Goal: Task Accomplishment & Management: Manage account settings

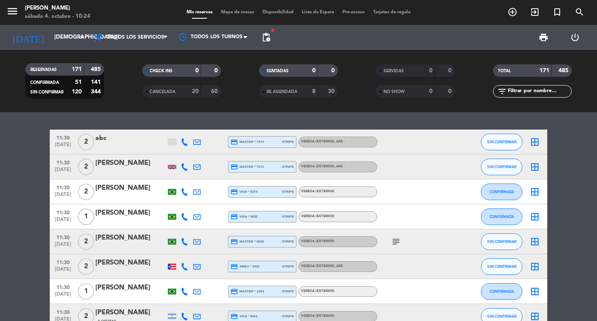
click at [258, 44] on div "[DATE] [DATE] arrow_drop_down Todos los servicios Almuerzo Cena Todos los servi…" at bounding box center [298, 37] width 597 height 25
click at [261, 43] on span "pending_actions" at bounding box center [266, 37] width 17 height 17
click at [265, 40] on span "pending_actions" at bounding box center [266, 37] width 10 height 10
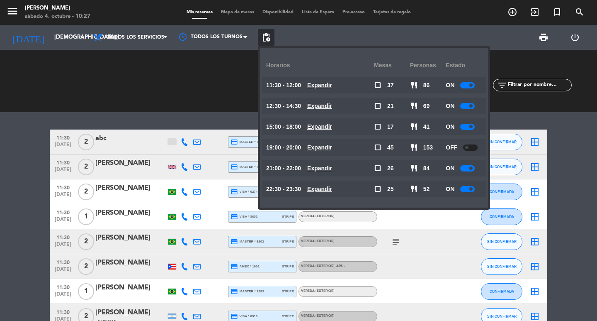
click at [52, 22] on div "menu Don Julio sábado 4. octubre - 10:27" at bounding box center [74, 12] width 149 height 19
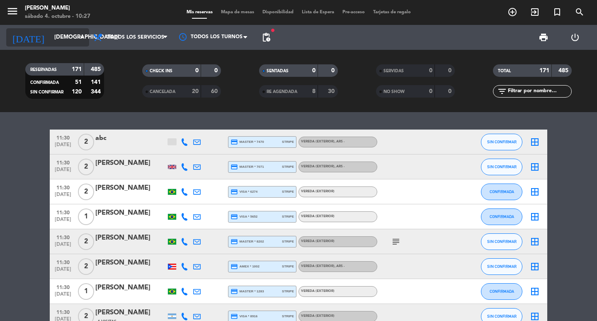
drag, startPoint x: 58, startPoint y: 28, endPoint x: 65, endPoint y: 38, distance: 11.7
click at [58, 28] on div "today jue. 9 oct. arrow_drop_down" at bounding box center [47, 37] width 83 height 25
click at [65, 38] on input "[DEMOGRAPHIC_DATA] [DATE]" at bounding box center [86, 37] width 73 height 15
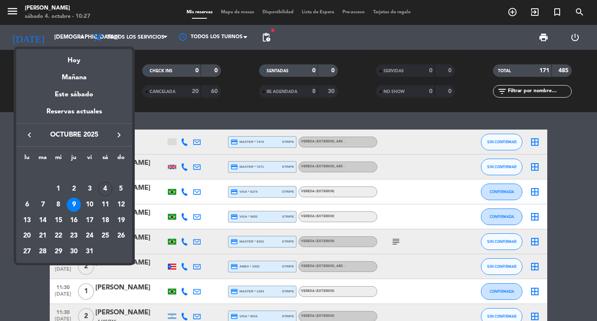
click at [78, 52] on div "Hoy" at bounding box center [74, 57] width 116 height 17
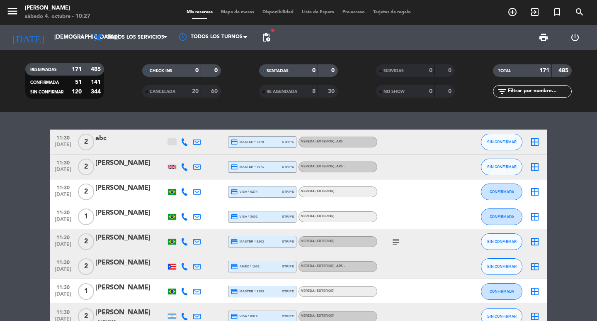
type input "sáb. [DATE]"
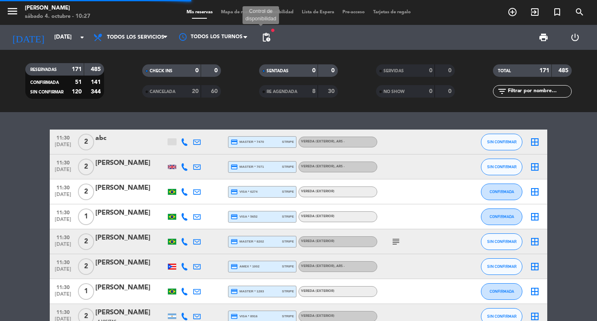
click at [267, 37] on span "pending_actions" at bounding box center [266, 37] width 10 height 10
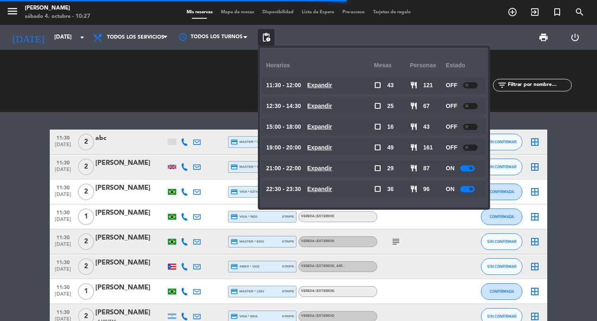
click at [332, 192] on u "Expandir" at bounding box center [319, 188] width 25 height 7
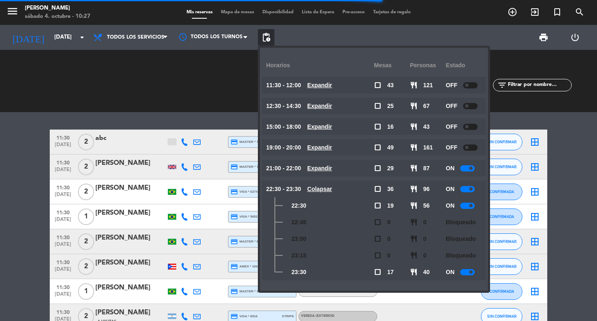
click at [332, 192] on u "Colapsar" at bounding box center [319, 188] width 25 height 7
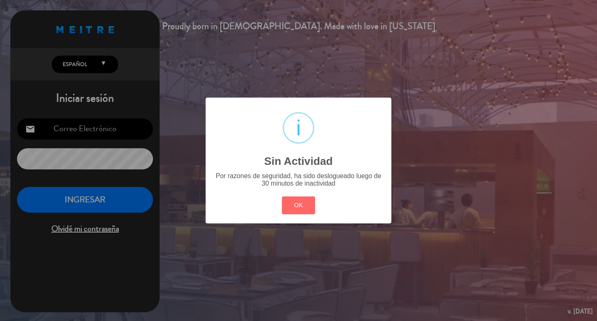
type input "[EMAIL_ADDRESS][DOMAIN_NAME]"
click at [287, 214] on button "OK" at bounding box center [299, 205] width 34 height 18
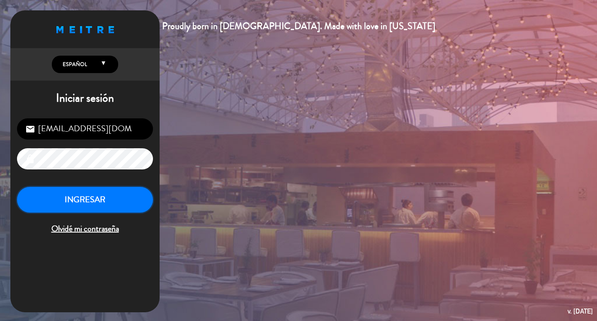
click at [78, 213] on button "INGRESAR" at bounding box center [85, 200] width 136 height 26
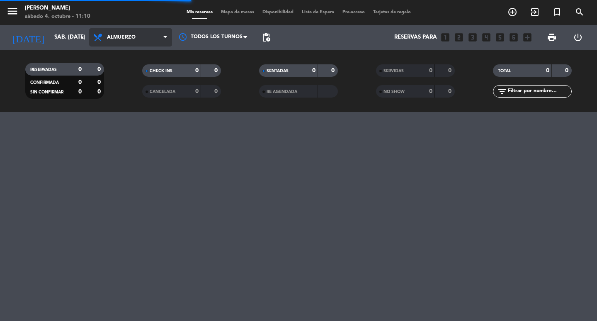
click at [122, 36] on span "Almuerzo" at bounding box center [121, 37] width 29 height 6
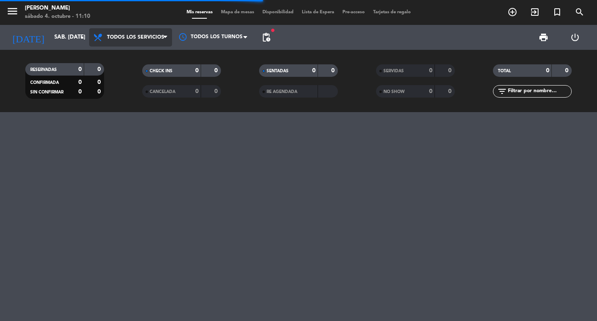
click at [134, 55] on div "menu [PERSON_NAME] 4. octubre - 11:10 Mis reservas Mapa de mesas Disponibilidad…" at bounding box center [298, 56] width 597 height 112
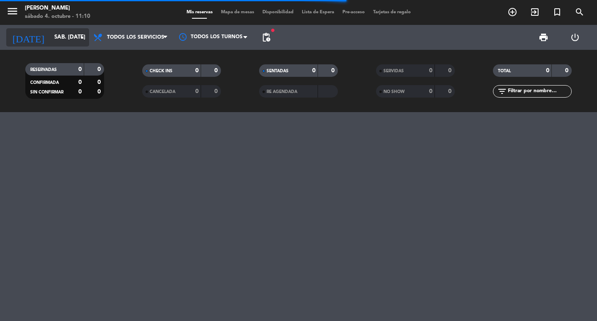
click at [77, 29] on div "[DATE] sáb. [DATE] arrow_drop_down" at bounding box center [47, 37] width 83 height 18
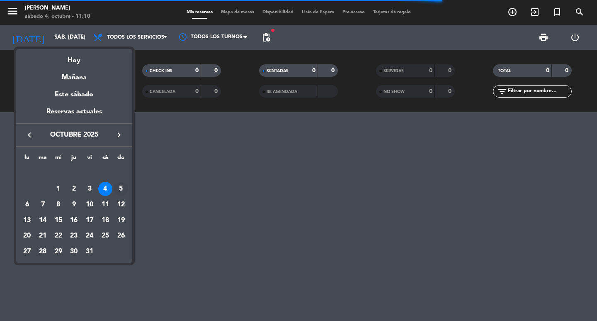
click at [121, 195] on div "5" at bounding box center [121, 189] width 14 height 14
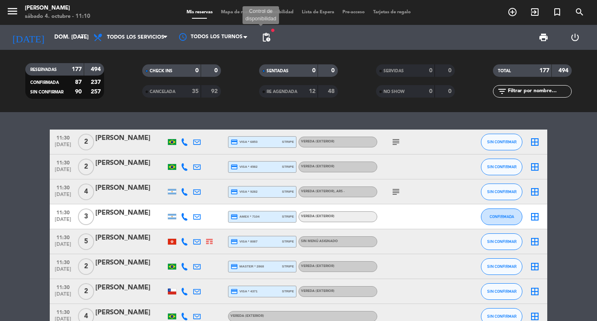
click at [270, 38] on span "pending_actions" at bounding box center [266, 37] width 10 height 10
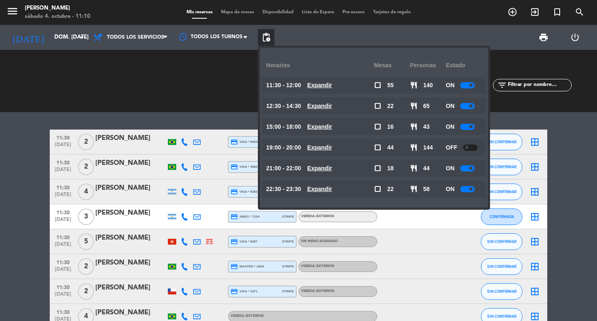
click at [270, 38] on span "pending_actions" at bounding box center [266, 37] width 10 height 10
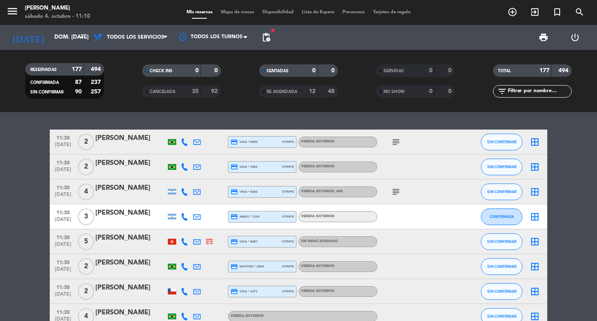
scroll to position [83, 0]
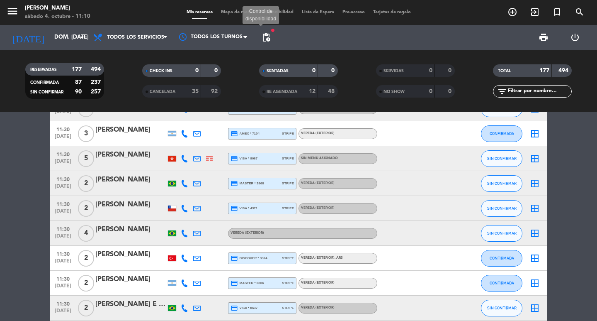
click at [266, 38] on span "pending_actions" at bounding box center [266, 37] width 10 height 10
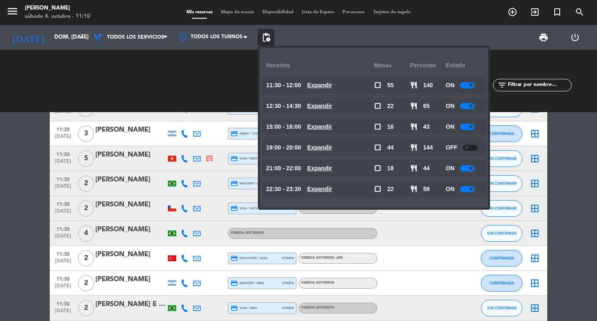
click at [332, 190] on u "Expandir" at bounding box center [319, 188] width 25 height 7
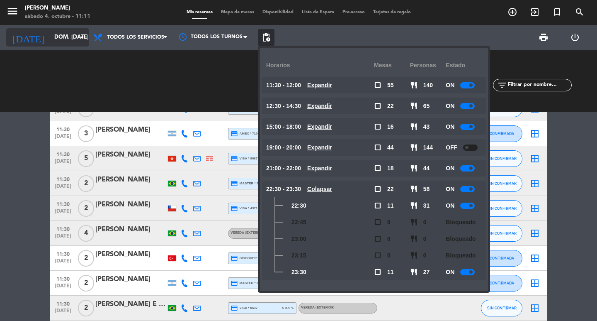
click at [53, 32] on input "dom. [DATE]" at bounding box center [86, 37] width 73 height 15
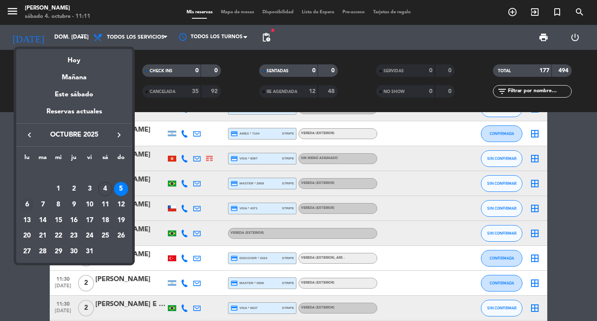
click at [29, 205] on div "6" at bounding box center [27, 204] width 14 height 14
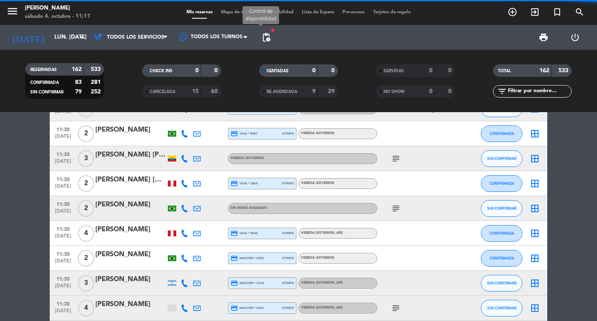
click at [266, 41] on span "pending_actions" at bounding box center [266, 37] width 10 height 10
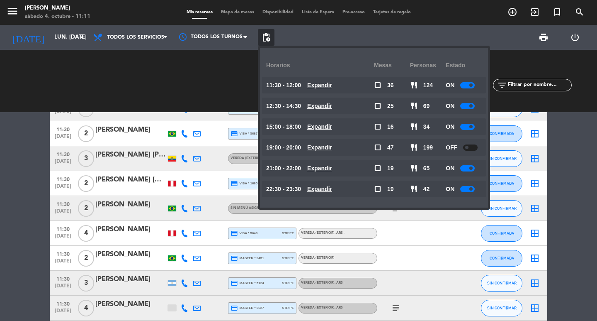
click at [471, 125] on div at bounding box center [467, 127] width 15 height 6
click at [50, 36] on input "lun. [DATE]" at bounding box center [86, 37] width 73 height 15
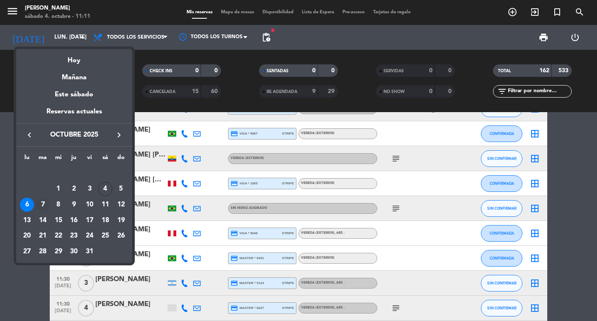
click at [38, 204] on div "7" at bounding box center [43, 204] width 14 height 14
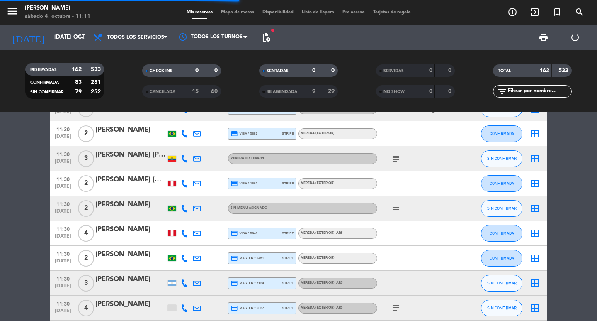
click at [266, 32] on span "pending_actions" at bounding box center [266, 37] width 17 height 17
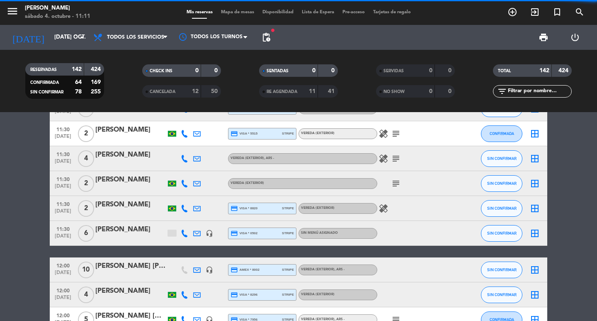
click at [266, 32] on span "pending_actions" at bounding box center [266, 37] width 17 height 17
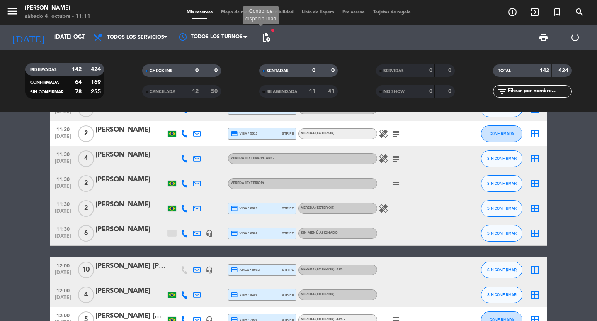
click at [268, 34] on span "pending_actions" at bounding box center [266, 37] width 10 height 10
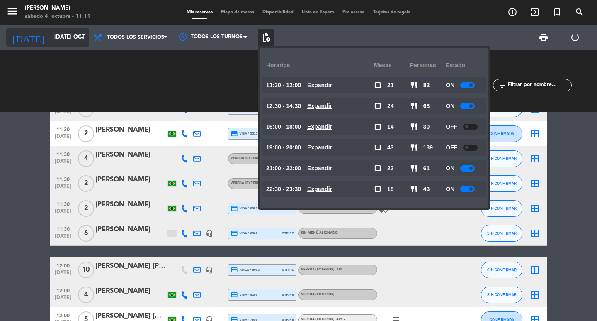
click at [64, 43] on input "[DATE] oct." at bounding box center [86, 37] width 73 height 15
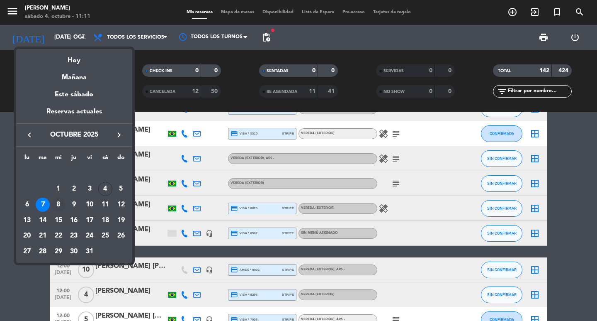
click at [57, 206] on div "8" at bounding box center [58, 204] width 14 height 14
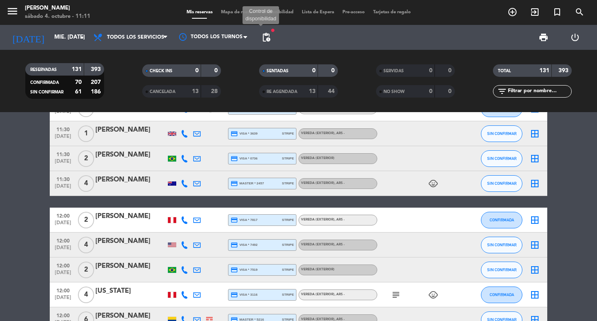
click at [266, 40] on span "pending_actions" at bounding box center [266, 37] width 10 height 10
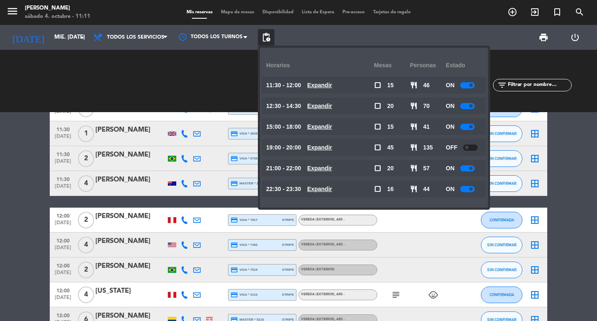
click at [473, 127] on span at bounding box center [471, 126] width 3 height 3
click at [56, 35] on input "mié. [DATE]" at bounding box center [86, 37] width 73 height 15
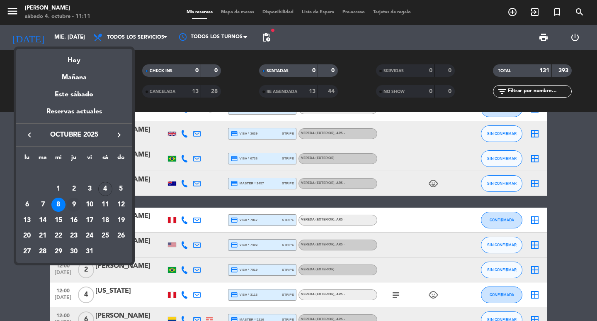
click at [77, 209] on div "9" at bounding box center [74, 204] width 14 height 14
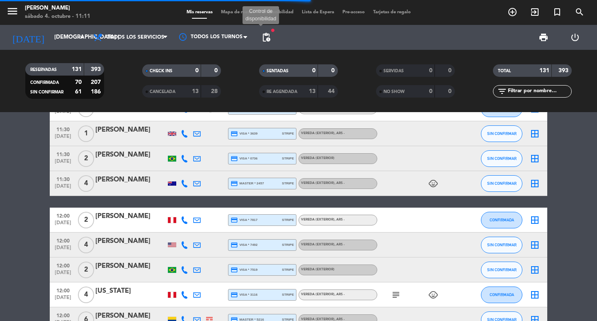
click at [270, 38] on span "pending_actions" at bounding box center [266, 37] width 10 height 10
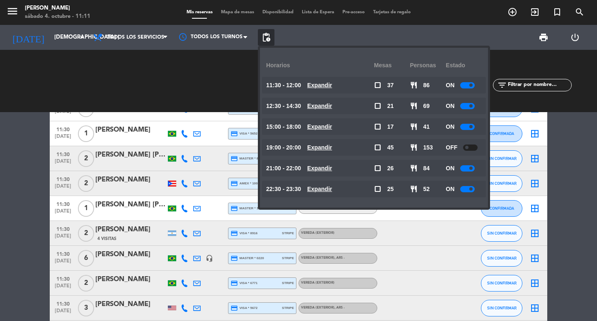
click at [475, 125] on div at bounding box center [467, 127] width 15 height 6
click at [18, 44] on icon "[DATE]" at bounding box center [28, 37] width 44 height 18
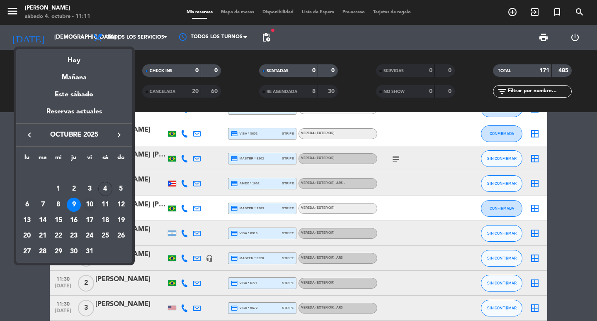
click at [88, 205] on div "10" at bounding box center [90, 204] width 14 height 14
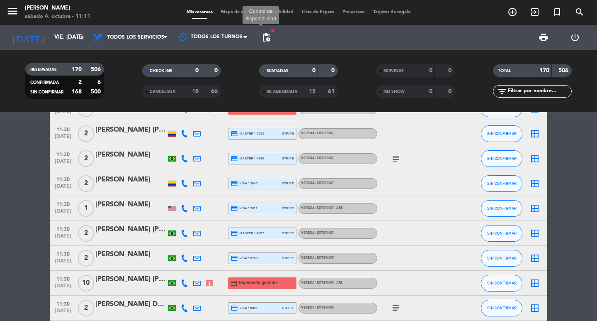
click at [267, 41] on span "pending_actions" at bounding box center [266, 37] width 10 height 10
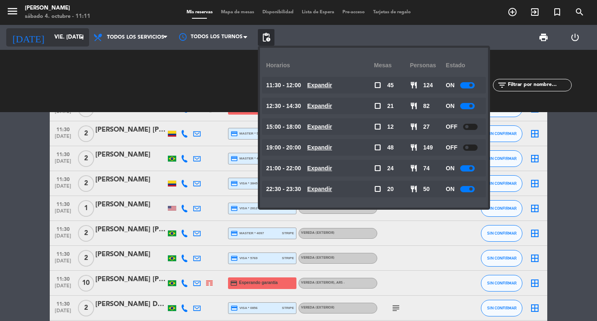
click at [50, 32] on input "vie. [DATE]" at bounding box center [86, 37] width 73 height 15
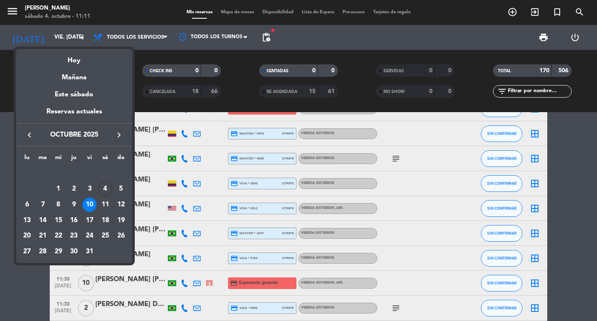
click at [108, 211] on div "11" at bounding box center [105, 204] width 14 height 14
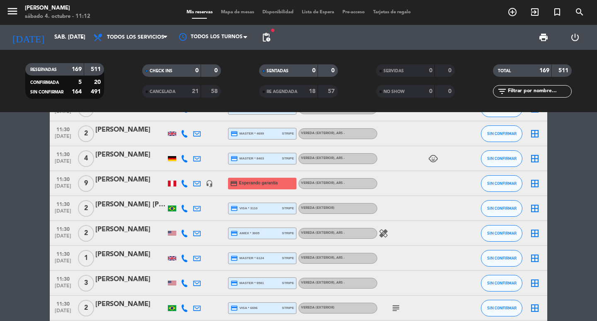
click at [266, 42] on span "pending_actions" at bounding box center [266, 37] width 17 height 17
click at [268, 30] on span "pending_actions" at bounding box center [266, 37] width 17 height 17
click at [275, 39] on span "pending_actions" at bounding box center [266, 37] width 17 height 17
click at [272, 39] on span "pending_actions" at bounding box center [266, 37] width 17 height 17
click at [266, 35] on span "pending_actions" at bounding box center [266, 37] width 10 height 10
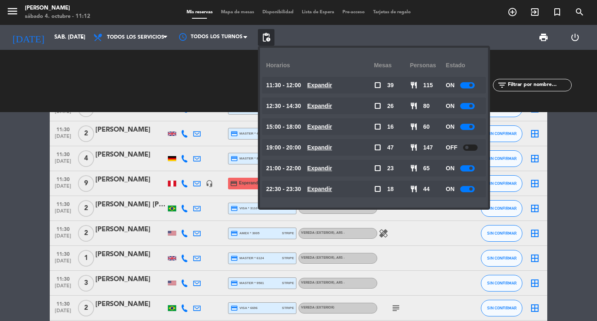
click at [471, 127] on div at bounding box center [467, 127] width 15 height 6
click at [81, 37] on icon "arrow_drop_down" at bounding box center [82, 37] width 10 height 10
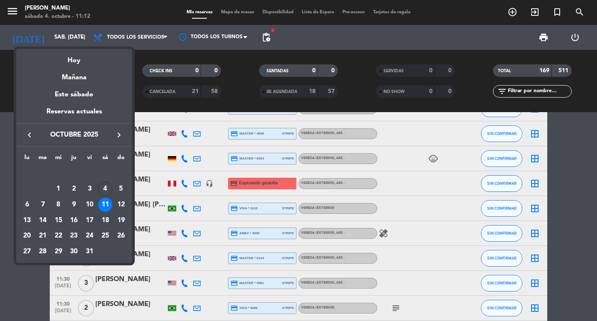
drag, startPoint x: 122, startPoint y: 207, endPoint x: 163, endPoint y: 149, distance: 71.5
click at [122, 207] on div "12" at bounding box center [121, 204] width 14 height 14
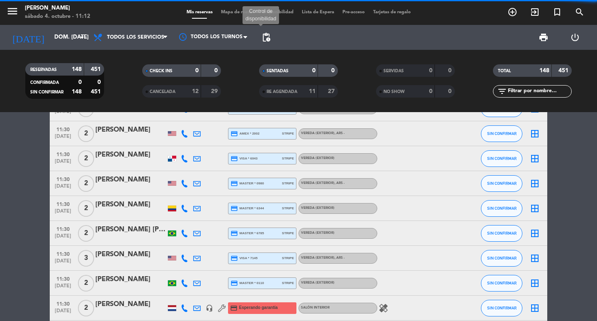
click at [270, 39] on span "pending_actions" at bounding box center [266, 37] width 10 height 10
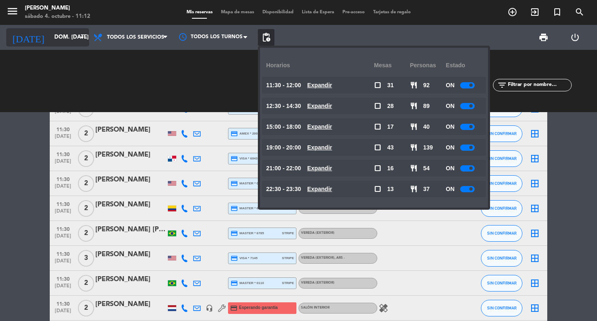
click at [50, 37] on input "dom. [DATE]" at bounding box center [86, 37] width 73 height 15
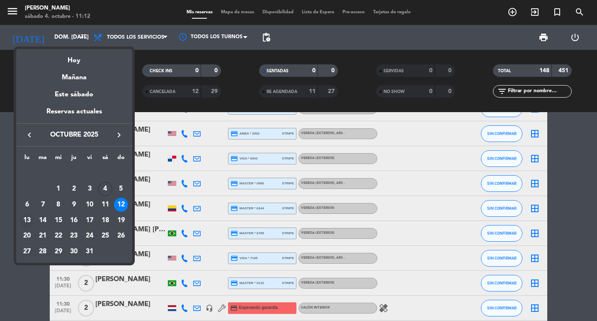
click at [30, 224] on div "13" at bounding box center [27, 220] width 14 height 14
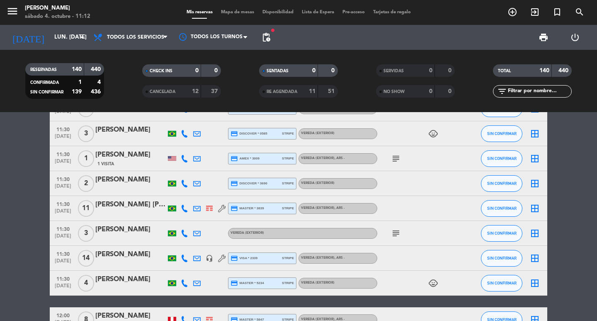
click at [271, 28] on span "fiber_manual_record" at bounding box center [272, 30] width 5 height 5
click at [266, 37] on span "pending_actions" at bounding box center [266, 37] width 10 height 10
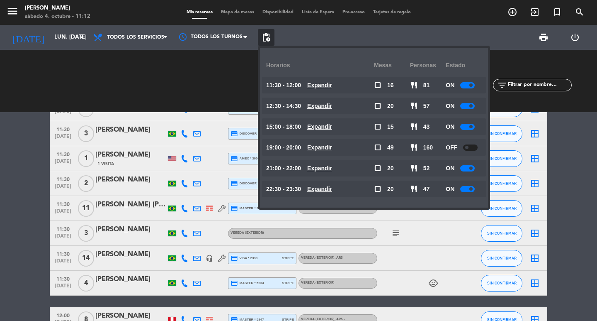
click at [472, 126] on div at bounding box center [467, 127] width 15 height 6
click at [53, 44] on input "lun. [DATE]" at bounding box center [86, 37] width 73 height 15
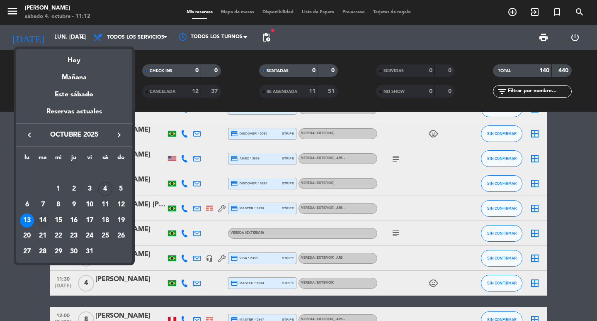
click at [46, 224] on div "14" at bounding box center [43, 220] width 14 height 14
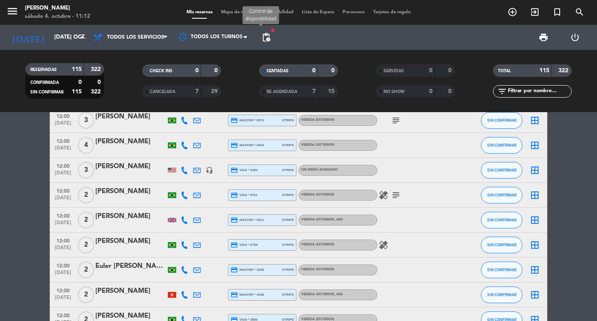
click at [270, 38] on span "pending_actions" at bounding box center [266, 37] width 10 height 10
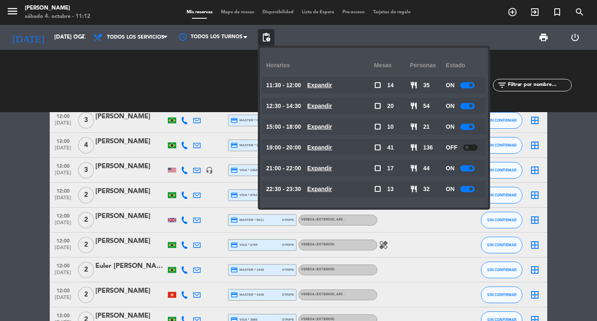
click at [53, 24] on div "menu [PERSON_NAME] 4. octubre - 11:12 Mis reservas Mapa de mesas Disponibilidad…" at bounding box center [298, 12] width 597 height 25
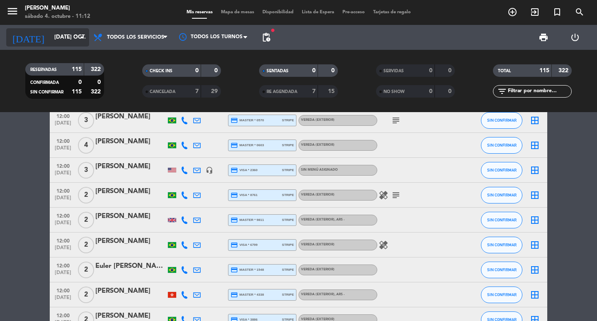
click at [58, 29] on div "[DATE] [DATE] oct. arrow_drop_down" at bounding box center [47, 37] width 83 height 18
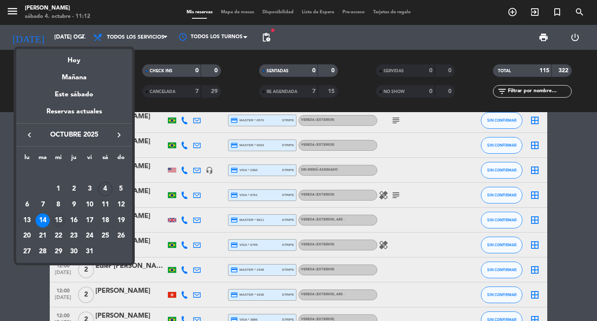
click at [59, 227] on div "15" at bounding box center [58, 220] width 14 height 14
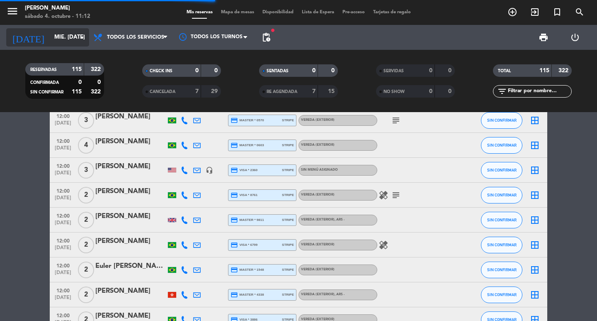
click at [67, 40] on input "mié. [DATE]" at bounding box center [86, 37] width 73 height 15
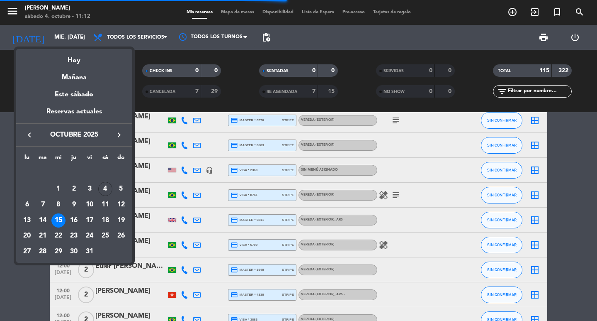
click at [115, 133] on icon "keyboard_arrow_right" at bounding box center [119, 135] width 10 height 10
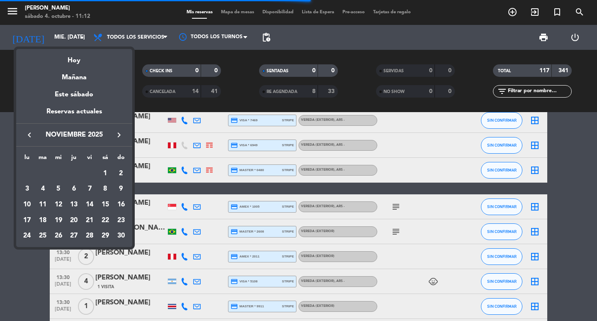
drag, startPoint x: 115, startPoint y: 133, endPoint x: 110, endPoint y: 133, distance: 5.0
click at [112, 133] on button "keyboard_arrow_right" at bounding box center [119, 134] width 15 height 11
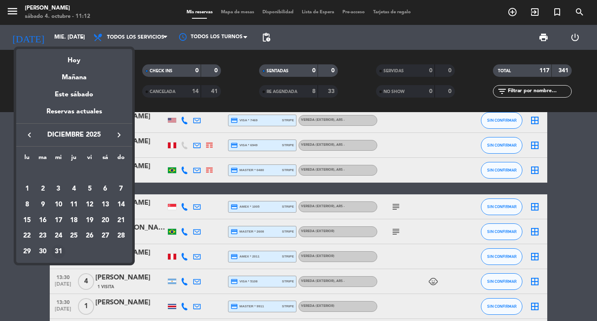
click at [60, 258] on div "31" at bounding box center [58, 251] width 14 height 14
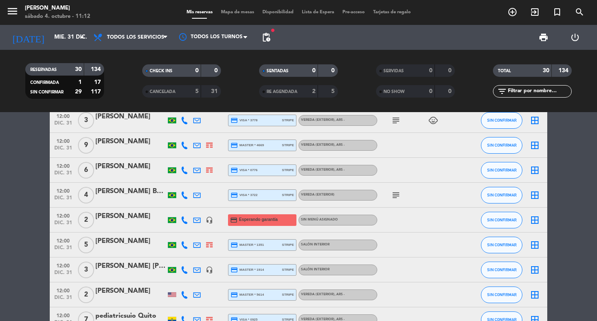
click at [261, 39] on span "pending_actions" at bounding box center [266, 37] width 17 height 17
click at [265, 39] on span "pending_actions" at bounding box center [266, 37] width 10 height 10
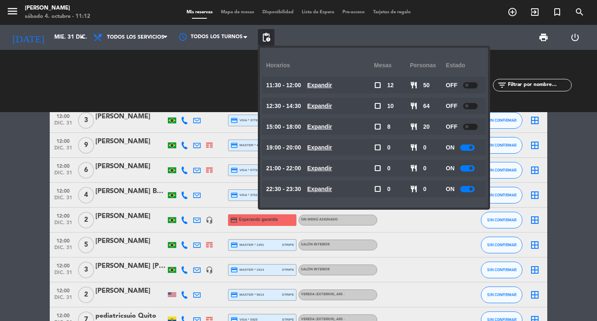
click at [472, 150] on div at bounding box center [467, 147] width 15 height 6
click at [473, 168] on span at bounding box center [471, 167] width 3 height 3
click at [470, 191] on div at bounding box center [467, 189] width 15 height 6
click at [475, 169] on div at bounding box center [467, 168] width 15 height 6
click at [473, 189] on div at bounding box center [467, 189] width 15 height 6
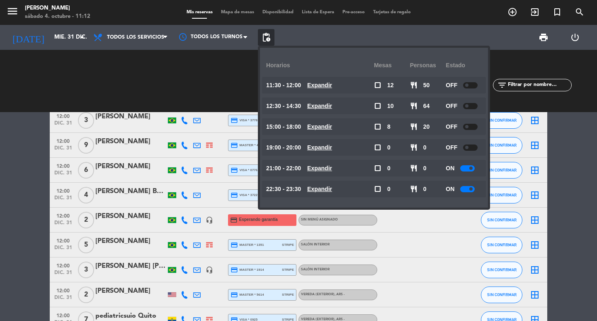
drag, startPoint x: 481, startPoint y: 189, endPoint x: 470, endPoint y: 188, distance: 10.8
click at [470, 188] on div "ON" at bounding box center [464, 188] width 36 height 17
drag, startPoint x: 481, startPoint y: 182, endPoint x: 477, endPoint y: 186, distance: 5.6
click at [480, 182] on div "ON" at bounding box center [464, 188] width 36 height 17
click at [475, 186] on div at bounding box center [467, 189] width 15 height 6
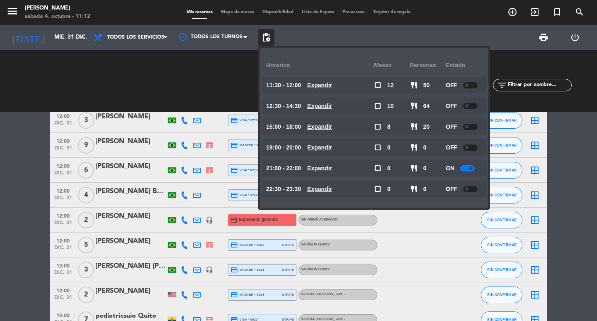
click at [478, 172] on div "ON" at bounding box center [464, 168] width 36 height 17
click at [475, 169] on div at bounding box center [467, 168] width 15 height 6
drag, startPoint x: 478, startPoint y: 168, endPoint x: 473, endPoint y: 167, distance: 5.0
click at [473, 168] on div at bounding box center [467, 168] width 15 height 6
click at [475, 161] on div "OFF" at bounding box center [464, 168] width 36 height 17
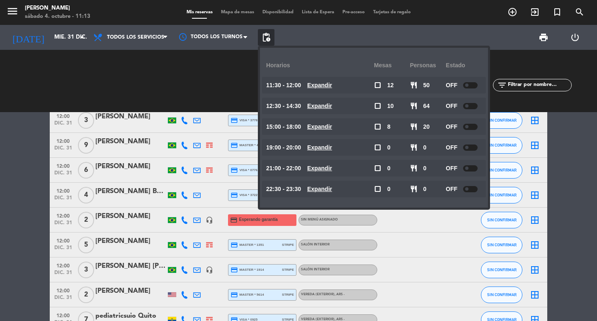
click at [485, 87] on div "11:30 - 12:00 Expandir check_box_outline_blank 12 restaurant 50 OFF Expandir" at bounding box center [374, 85] width 224 height 17
click at [478, 86] on div at bounding box center [470, 85] width 15 height 6
click at [50, 24] on div "menu [PERSON_NAME] 4. octubre - 11:13 Mis reservas Mapa de mesas Disponibilidad…" at bounding box center [298, 12] width 597 height 25
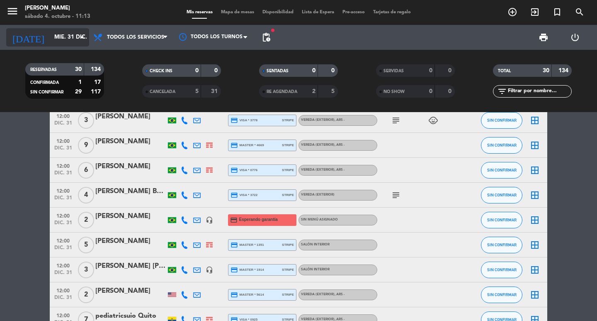
click at [50, 38] on input "mié. 31 dic." at bounding box center [86, 37] width 73 height 15
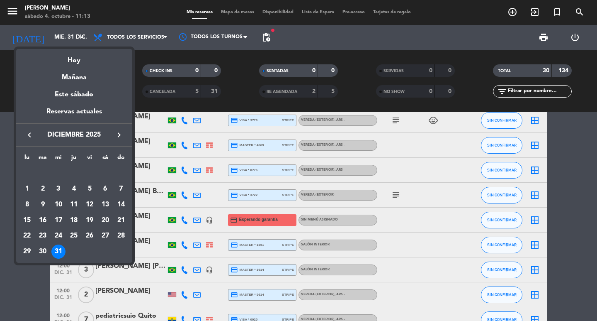
click at [48, 254] on div "30" at bounding box center [43, 251] width 14 height 14
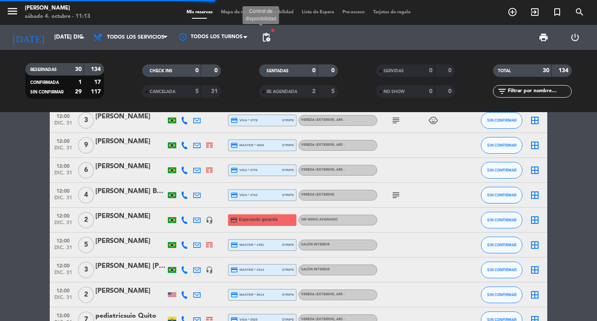
click at [269, 41] on span "pending_actions" at bounding box center [266, 37] width 10 height 10
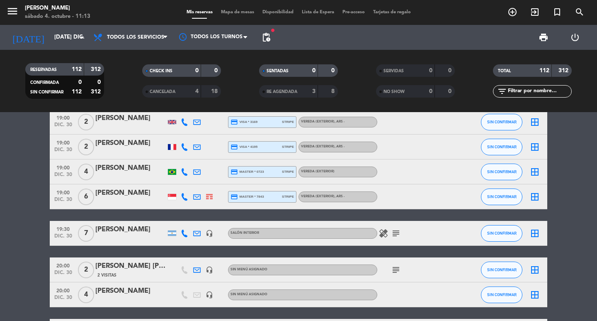
scroll to position [1991, 0]
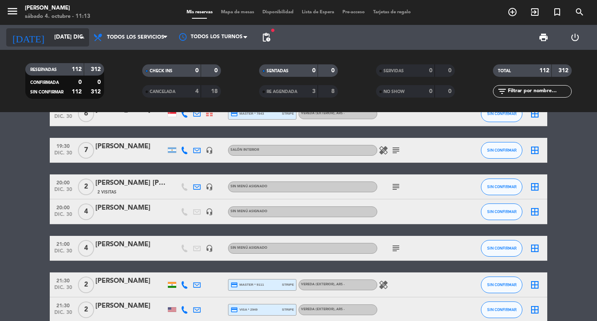
click at [65, 45] on div "[DATE] [DATE] dic. arrow_drop_down" at bounding box center [47, 37] width 83 height 18
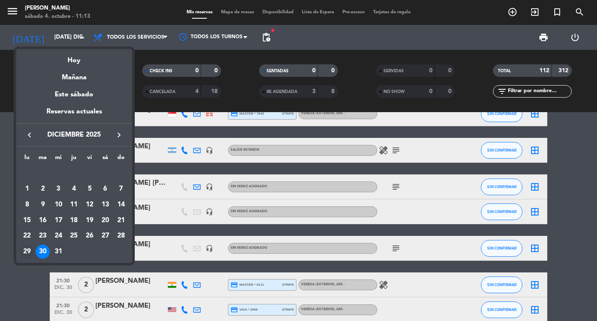
click at [34, 259] on td "29" at bounding box center [27, 252] width 16 height 16
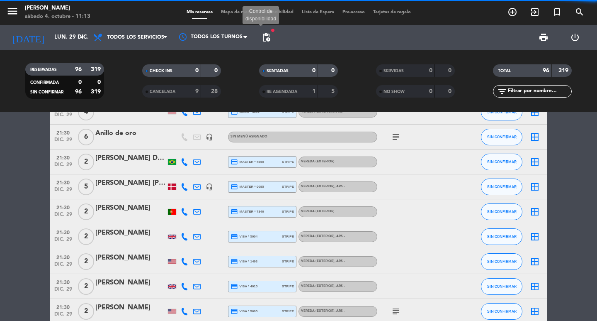
click at [267, 36] on span "pending_actions" at bounding box center [266, 37] width 10 height 10
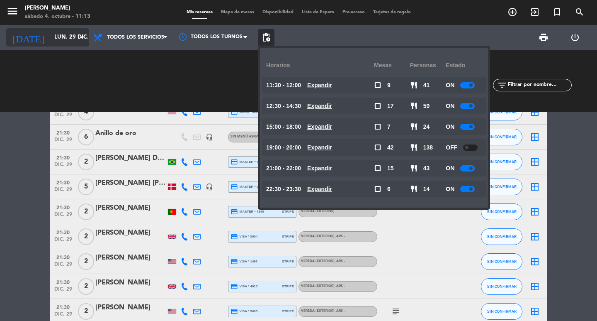
click at [32, 45] on div "[DATE] lun. 29 dic. arrow_drop_down" at bounding box center [47, 37] width 83 height 18
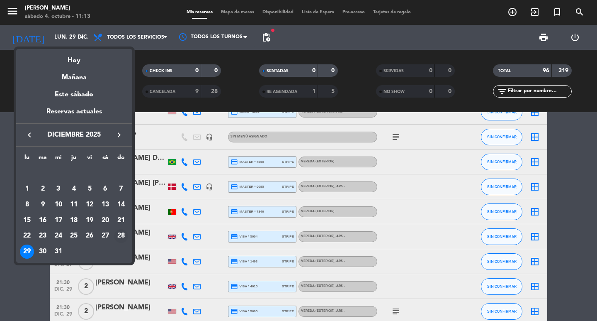
click at [122, 243] on div "28" at bounding box center [121, 236] width 14 height 14
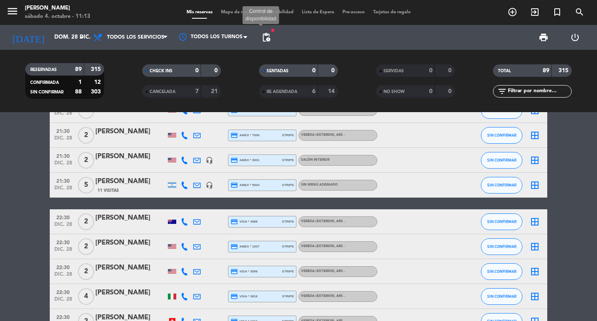
click at [264, 41] on span "pending_actions" at bounding box center [266, 37] width 10 height 10
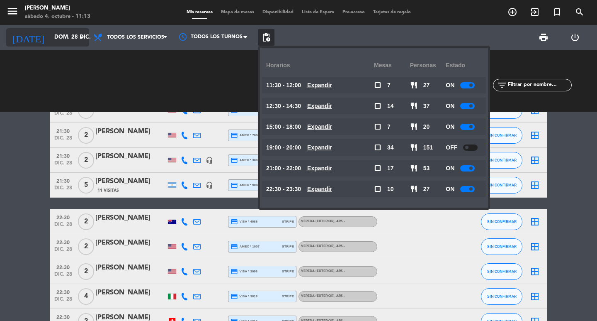
click at [24, 46] on icon "[DATE]" at bounding box center [28, 37] width 44 height 18
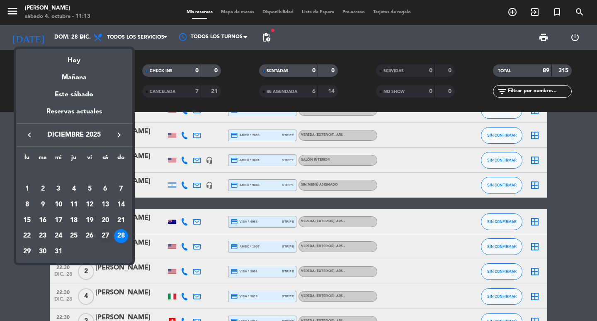
click at [104, 240] on div "27" at bounding box center [105, 236] width 14 height 14
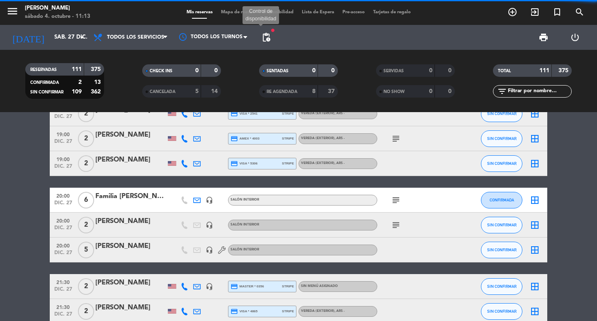
click at [264, 40] on span "pending_actions" at bounding box center [266, 37] width 10 height 10
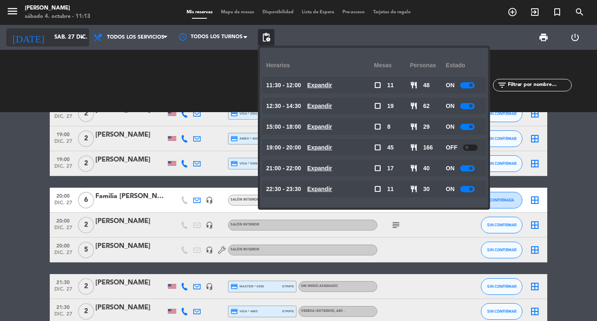
click at [63, 34] on input "sáb. 27 dic." at bounding box center [86, 37] width 73 height 15
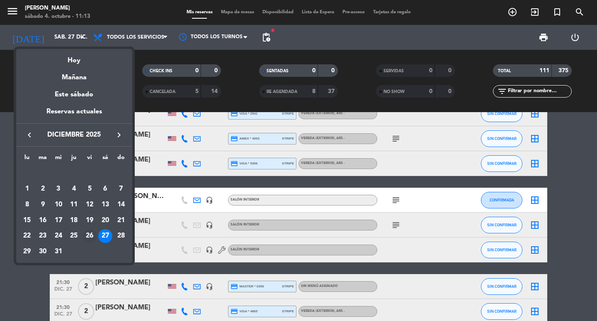
click at [90, 240] on div "26" at bounding box center [90, 236] width 14 height 14
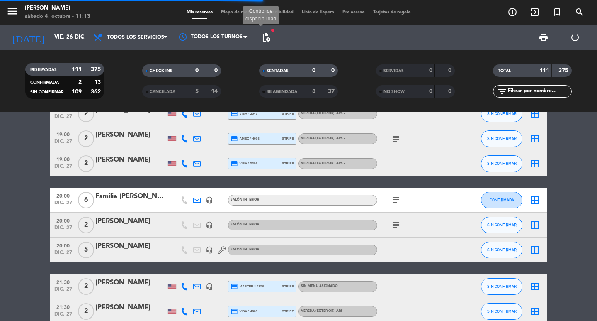
click at [269, 39] on span "pending_actions" at bounding box center [266, 37] width 10 height 10
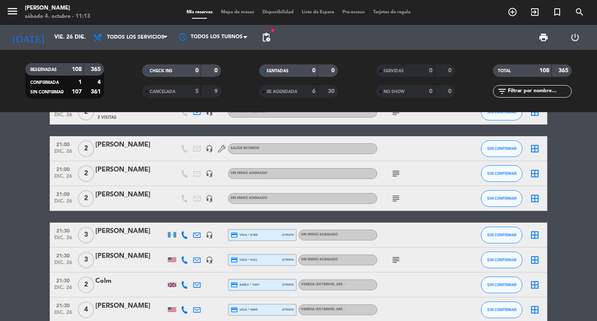
click at [119, 200] on div "[PERSON_NAME]" at bounding box center [130, 194] width 71 height 11
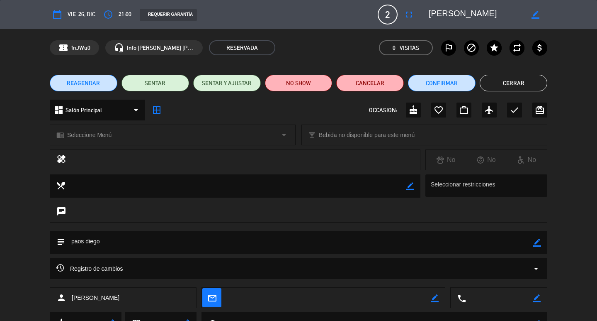
drag, startPoint x: 399, startPoint y: 68, endPoint x: 387, endPoint y: 74, distance: 13.6
click at [390, 78] on div "REAGENDAR SENTAR SENTAR Y AJUSTAR NO SHOW Cancelar Confirmar Cerrar" at bounding box center [298, 82] width 597 height 33
drag, startPoint x: 387, startPoint y: 65, endPoint x: 387, endPoint y: 71, distance: 6.2
click at [387, 71] on div "calendar_today vie. 26, dic. access_time 21:00 REQUERIR GARANTÍA 2 [PERSON_NAME…" at bounding box center [298, 160] width 597 height 321
click at [387, 71] on div "REAGENDAR SENTAR SENTAR Y AJUSTAR NO SHOW Cancelar Confirmar Cerrar" at bounding box center [298, 82] width 597 height 33
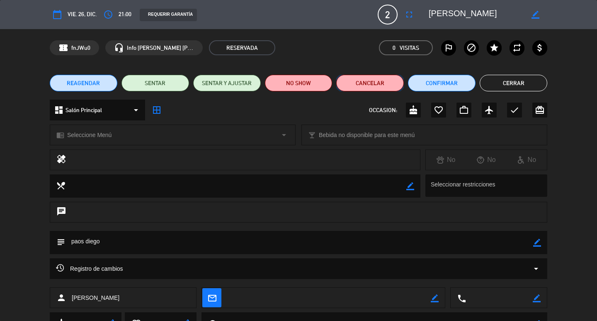
click at [387, 87] on button "Cancelar" at bounding box center [370, 83] width 68 height 17
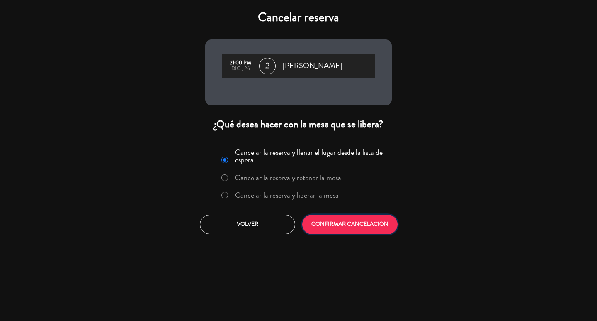
click at [360, 234] on button "CONFIRMAR CANCELACIÓN" at bounding box center [349, 223] width 95 height 19
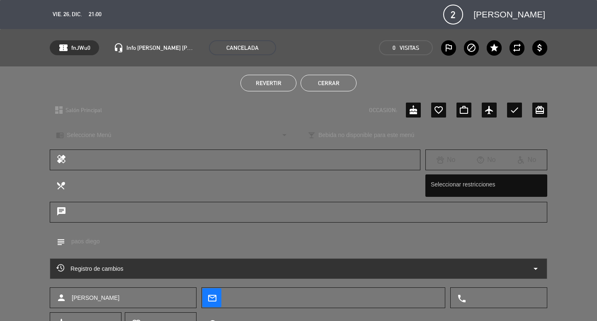
click at [345, 82] on button "Cerrar" at bounding box center [329, 83] width 56 height 17
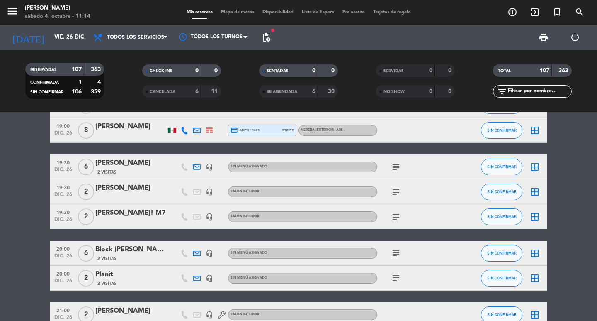
scroll to position [1908, 0]
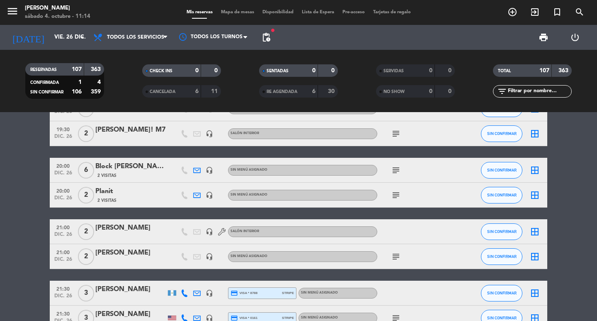
click at [397, 268] on div "subject" at bounding box center [415, 256] width 75 height 24
click at [397, 261] on icon "subject" at bounding box center [396, 256] width 10 height 10
click at [140, 233] on div "[PERSON_NAME]" at bounding box center [130, 227] width 71 height 11
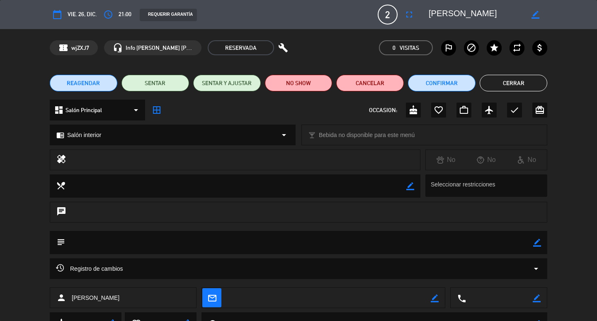
click at [373, 91] on div "REAGENDAR SENTAR SENTAR Y AJUSTAR NO SHOW Cancelar Confirmar Cerrar" at bounding box center [298, 82] width 597 height 33
click at [369, 76] on button "Cancelar" at bounding box center [370, 83] width 68 height 17
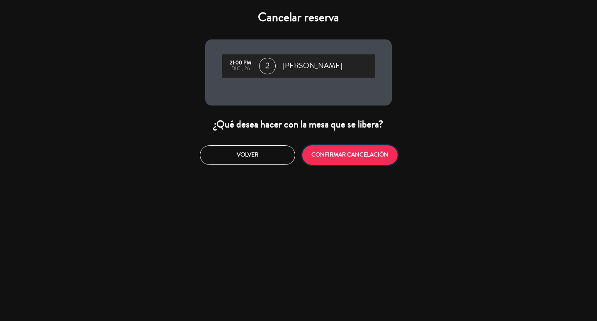
click at [348, 157] on button "CONFIRMAR CANCELACIÓN" at bounding box center [349, 154] width 95 height 19
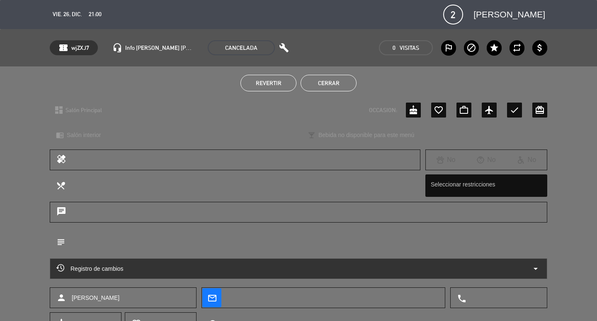
click at [333, 88] on button "Cerrar" at bounding box center [329, 83] width 56 height 17
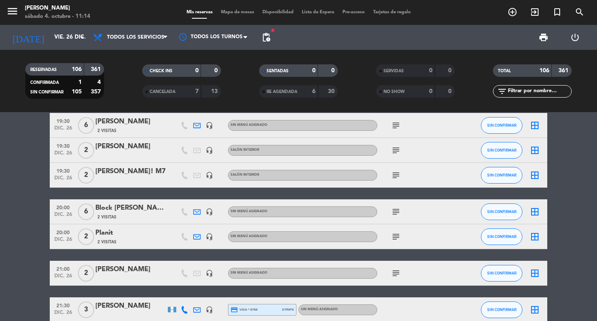
scroll to position [1825, 0]
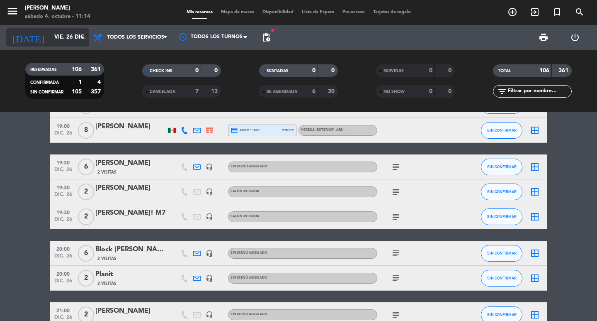
click at [53, 43] on input "vie. 26 dic." at bounding box center [86, 37] width 73 height 15
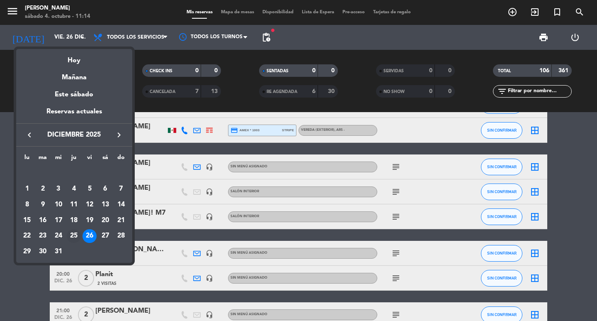
click at [75, 235] on div "25" at bounding box center [74, 236] width 14 height 14
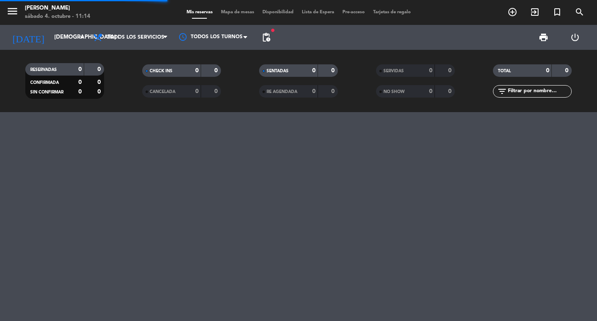
scroll to position [0, 0]
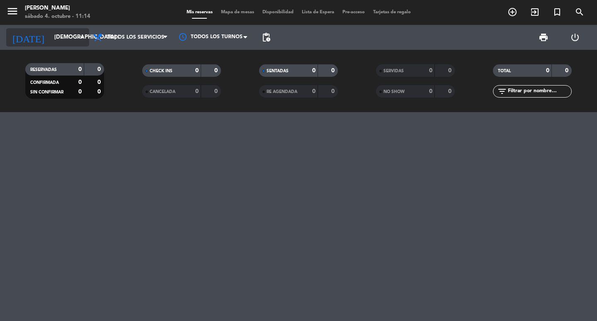
click at [50, 40] on input "[DEMOGRAPHIC_DATA] 25 dic." at bounding box center [86, 37] width 73 height 15
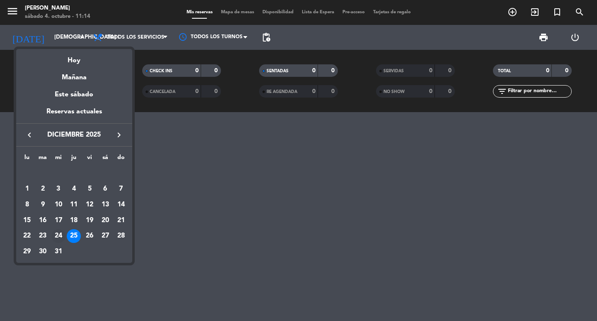
click at [59, 239] on div "24" at bounding box center [58, 236] width 14 height 14
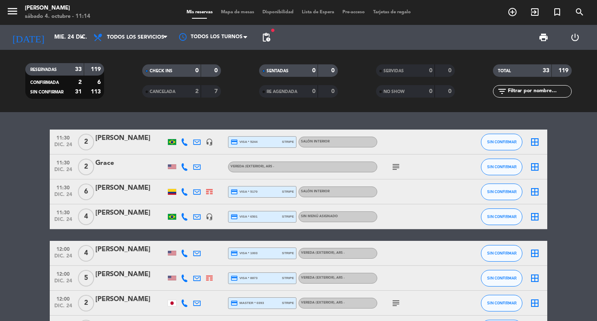
click at [260, 34] on span "pending_actions" at bounding box center [266, 37] width 17 height 17
click at [268, 35] on span "pending_actions" at bounding box center [266, 37] width 10 height 10
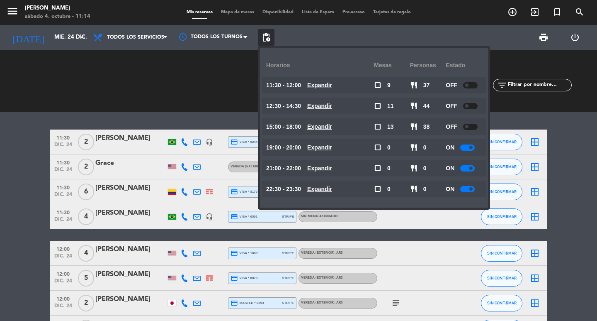
click at [268, 35] on span "pending_actions" at bounding box center [266, 37] width 10 height 10
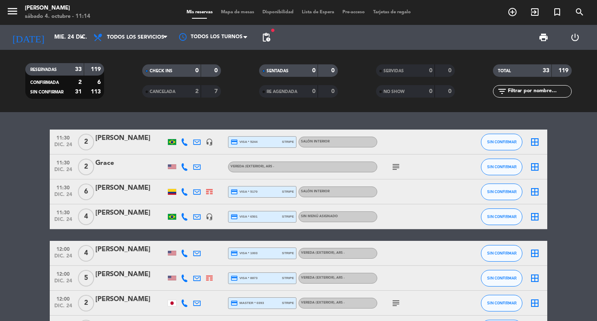
click at [268, 35] on span "pending_actions" at bounding box center [266, 37] width 10 height 10
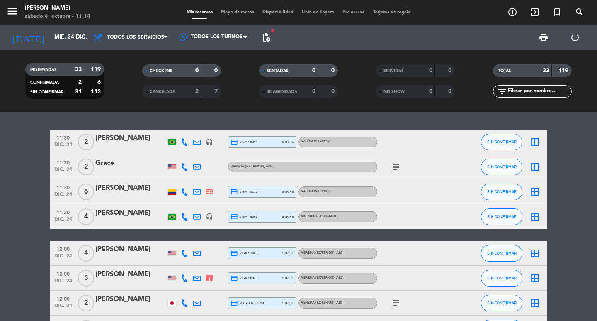
click at [51, 47] on div "[DATE] mié. 24 dic. arrow_drop_down" at bounding box center [47, 37] width 83 height 25
click at [56, 40] on input "mié. 24 dic." at bounding box center [86, 37] width 73 height 15
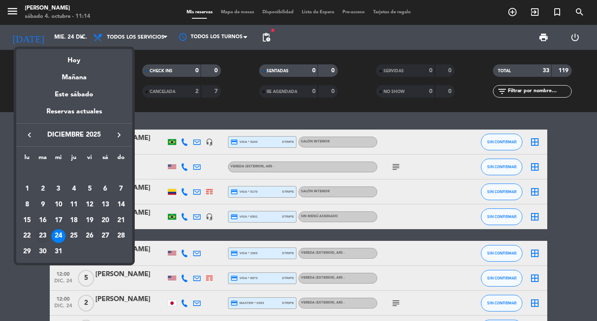
click at [43, 242] on div "23" at bounding box center [43, 236] width 14 height 14
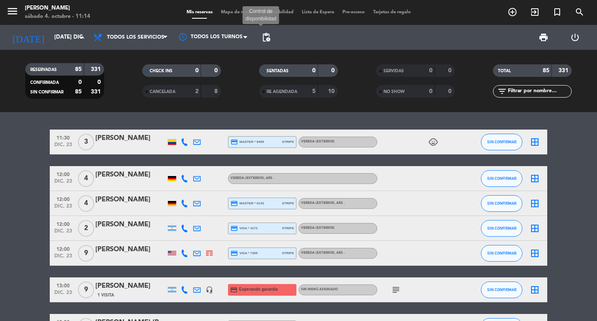
click at [269, 34] on span "pending_actions" at bounding box center [266, 37] width 10 height 10
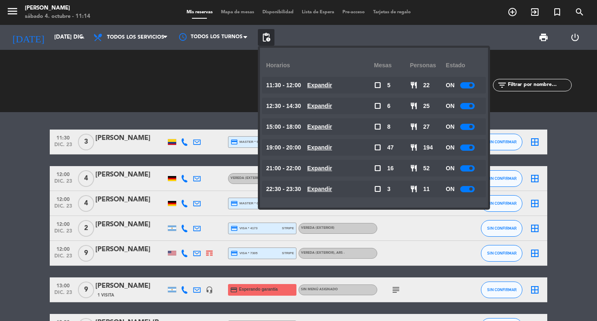
click at [473, 152] on div "ON" at bounding box center [464, 147] width 36 height 17
click at [473, 147] on div at bounding box center [467, 147] width 15 height 6
click at [61, 36] on input "[DATE] dic." at bounding box center [86, 37] width 73 height 15
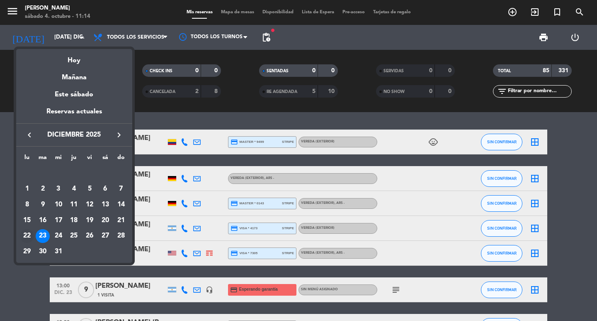
click at [29, 237] on div "22" at bounding box center [27, 236] width 14 height 14
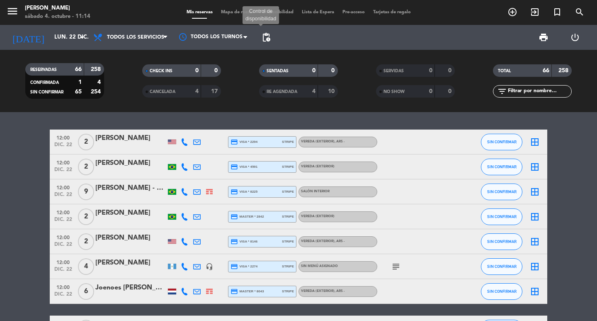
click at [269, 32] on span "pending_actions" at bounding box center [266, 37] width 10 height 10
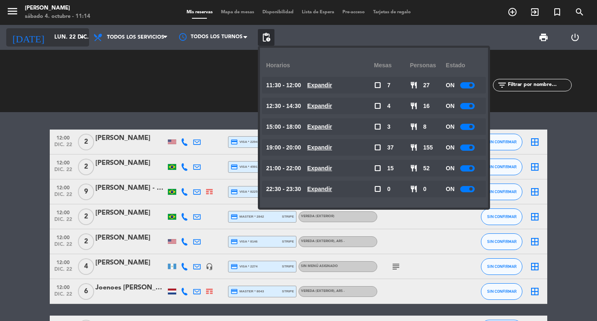
click at [63, 41] on input "lun. 22 dic." at bounding box center [86, 37] width 73 height 15
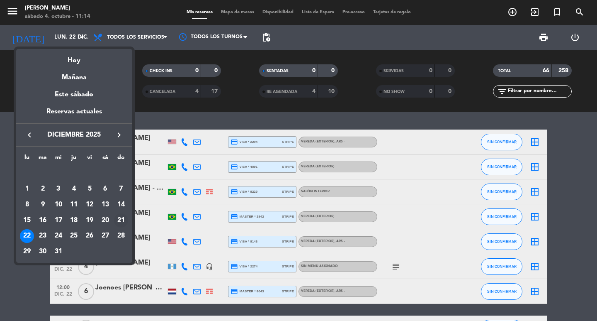
click at [117, 219] on div "21" at bounding box center [121, 220] width 14 height 14
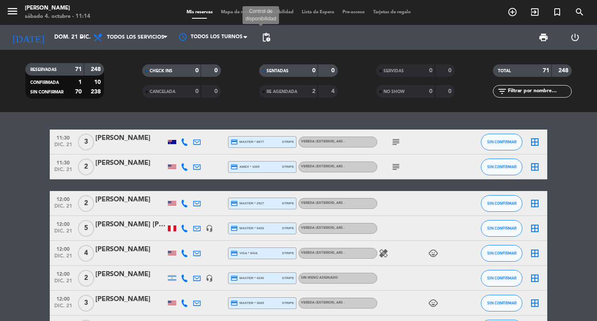
click at [264, 38] on span "pending_actions" at bounding box center [266, 37] width 10 height 10
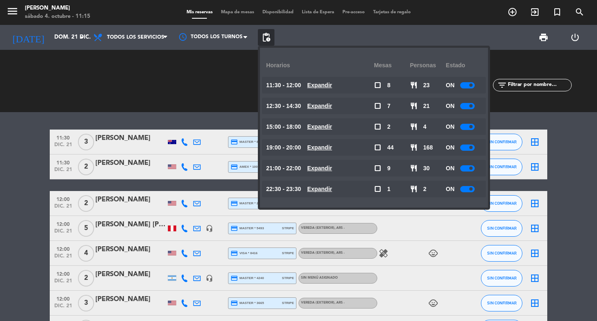
click at [479, 154] on div "ON" at bounding box center [464, 147] width 36 height 17
click at [475, 144] on div at bounding box center [467, 147] width 15 height 6
click at [71, 40] on input "dom. 21 dic." at bounding box center [86, 37] width 73 height 15
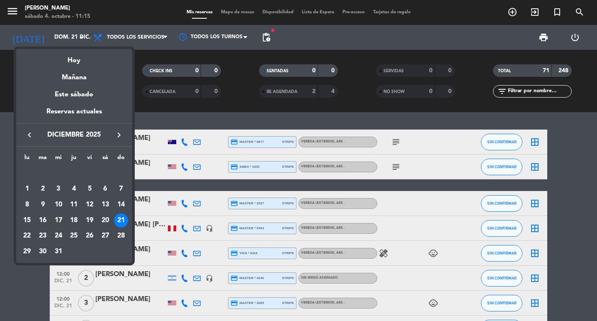
click at [110, 221] on div "20" at bounding box center [105, 220] width 14 height 14
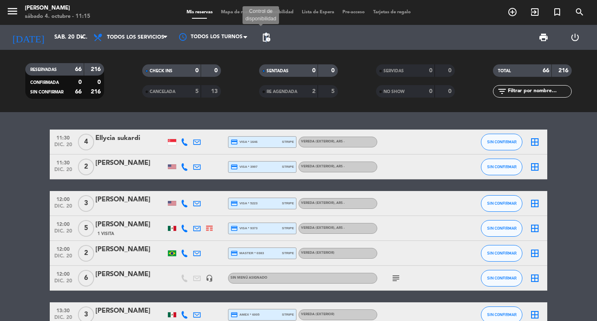
click at [268, 36] on span "pending_actions" at bounding box center [266, 37] width 10 height 10
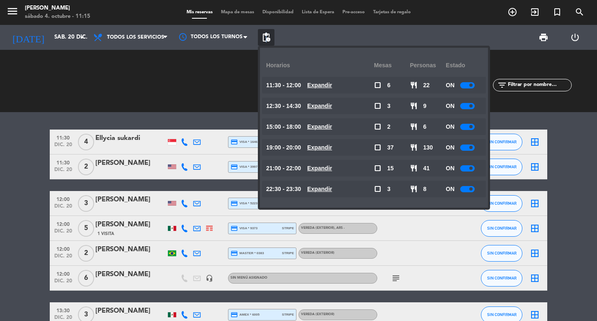
click at [268, 36] on span "pending_actions" at bounding box center [266, 37] width 10 height 10
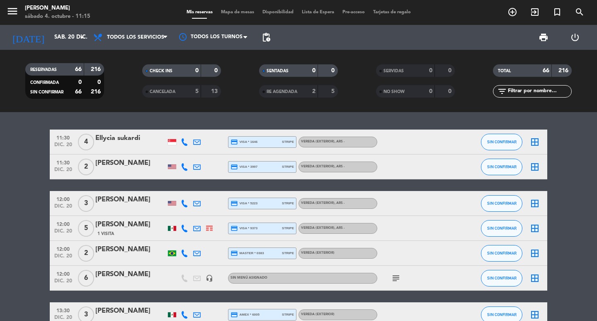
click at [30, 23] on div "menu [PERSON_NAME] 4. octubre - 11:15 Mis reservas Mapa de mesas Disponibilidad…" at bounding box center [298, 12] width 597 height 25
click at [50, 41] on input "sáb. 20 dic." at bounding box center [86, 37] width 73 height 15
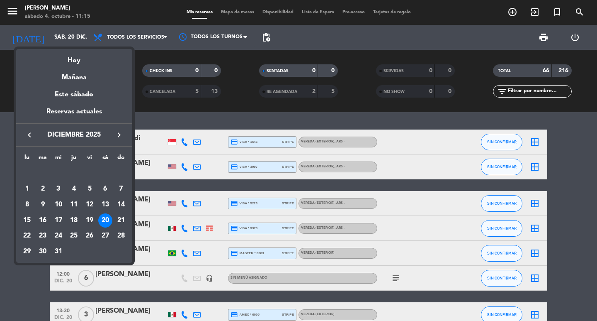
drag, startPoint x: 91, startPoint y: 224, endPoint x: 100, endPoint y: 228, distance: 9.6
click at [90, 223] on div "19" at bounding box center [90, 220] width 14 height 14
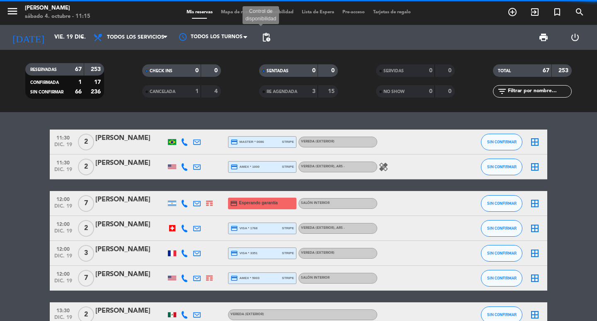
click at [268, 38] on span "pending_actions" at bounding box center [266, 37] width 10 height 10
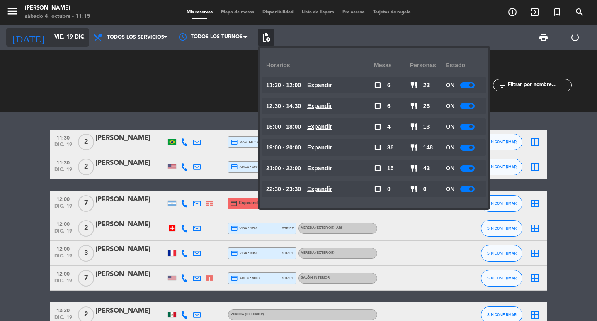
click at [50, 39] on input "vie. 19 dic." at bounding box center [86, 37] width 73 height 15
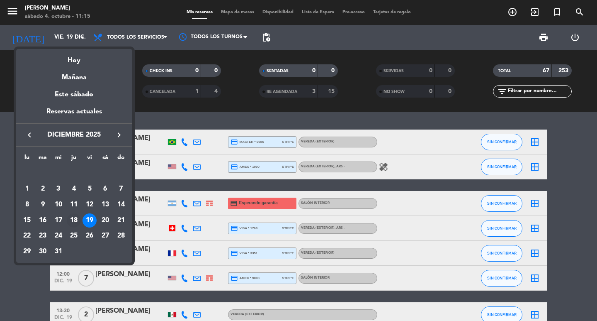
click at [71, 224] on div "18" at bounding box center [74, 220] width 14 height 14
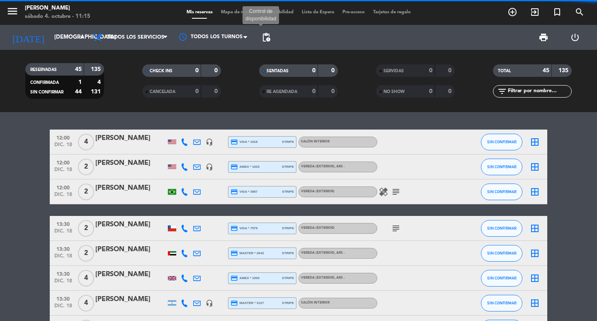
click at [268, 38] on span "pending_actions" at bounding box center [266, 37] width 10 height 10
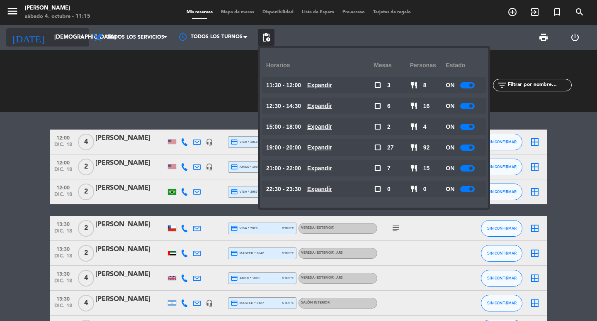
click at [50, 33] on input "[DEMOGRAPHIC_DATA] 18 dic." at bounding box center [86, 37] width 73 height 15
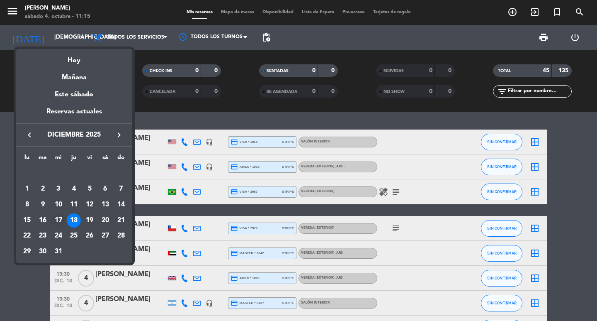
click at [58, 226] on div "17" at bounding box center [58, 220] width 14 height 14
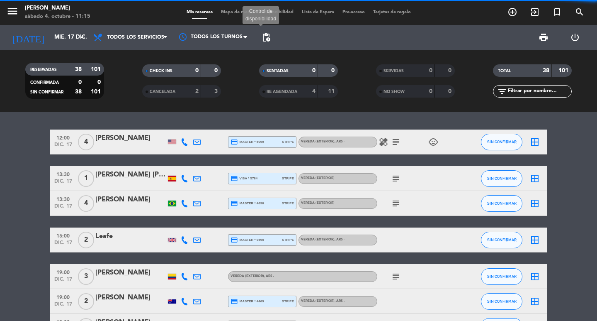
click at [267, 36] on span "pending_actions" at bounding box center [266, 37] width 10 height 10
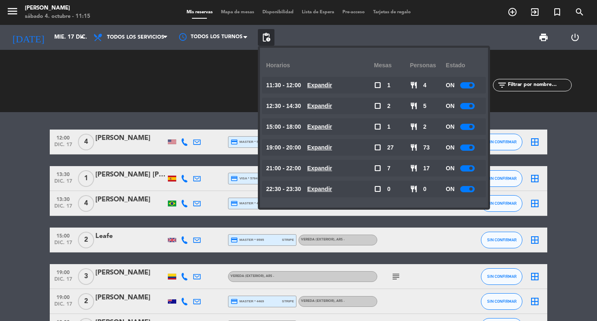
click at [38, 48] on div "[DATE] mié. 17 dic. arrow_drop_down" at bounding box center [47, 37] width 83 height 25
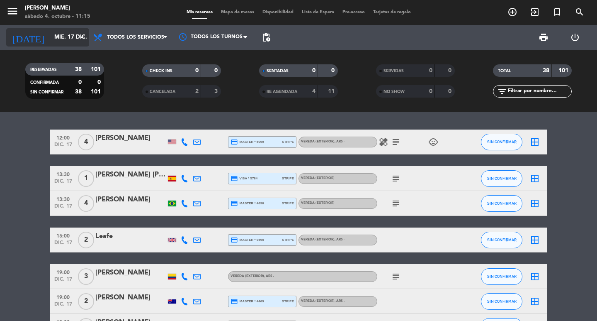
click at [63, 41] on input "mié. 17 dic." at bounding box center [86, 37] width 73 height 15
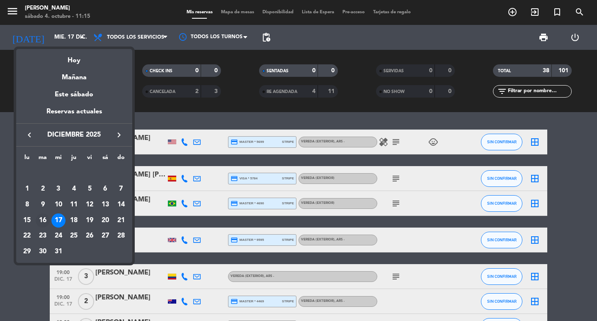
click at [40, 227] on div "16" at bounding box center [43, 220] width 14 height 14
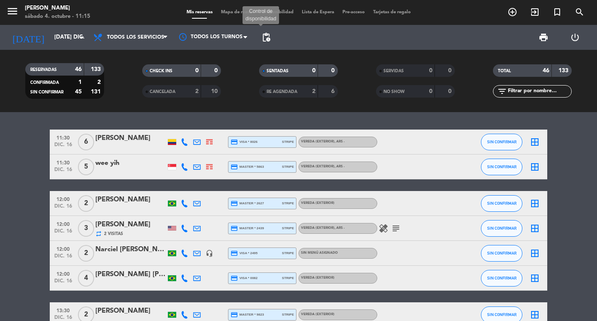
click at [270, 37] on span "pending_actions" at bounding box center [266, 37] width 10 height 10
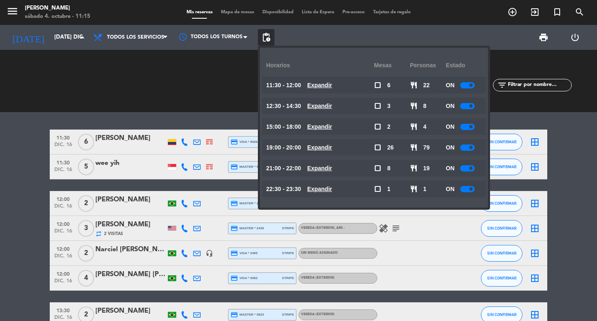
click at [270, 37] on span "pending_actions" at bounding box center [266, 37] width 10 height 10
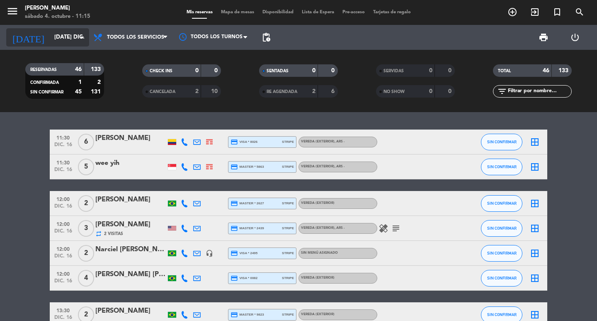
click at [65, 32] on input "[DATE] dic." at bounding box center [86, 37] width 73 height 15
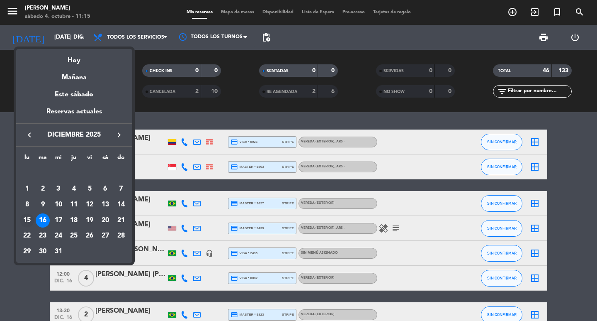
click at [23, 227] on div "15" at bounding box center [27, 220] width 14 height 14
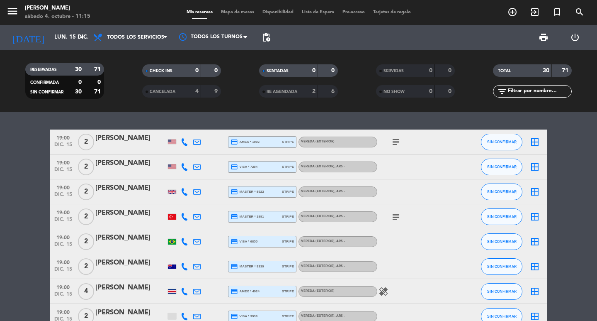
click at [267, 42] on span "pending_actions" at bounding box center [266, 37] width 17 height 17
click at [271, 37] on span "pending_actions" at bounding box center [266, 37] width 10 height 10
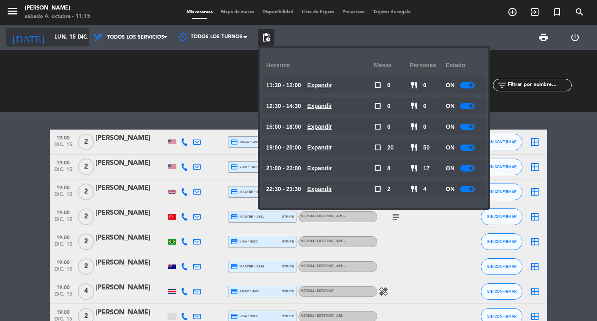
click at [50, 37] on input "lun. 15 dic." at bounding box center [86, 37] width 73 height 15
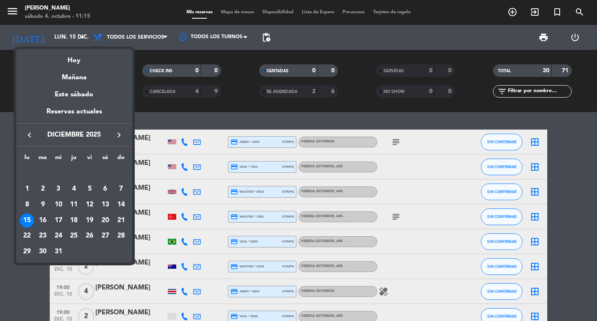
drag, startPoint x: 119, startPoint y: 212, endPoint x: 129, endPoint y: 205, distance: 11.6
click at [122, 211] on div "14" at bounding box center [121, 204] width 14 height 14
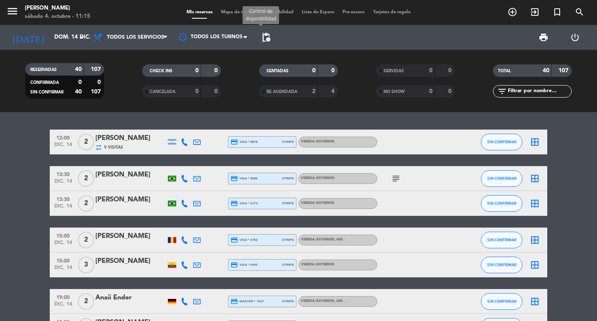
click at [264, 38] on span "pending_actions" at bounding box center [266, 37] width 10 height 10
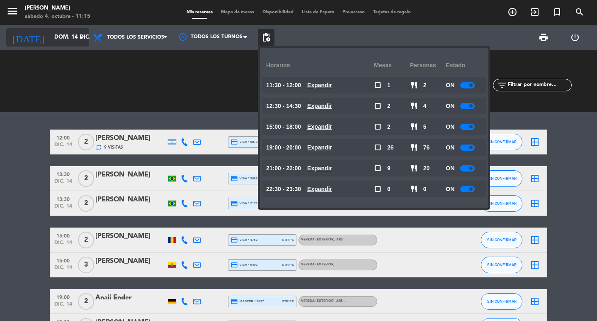
click at [63, 38] on input "dom. 14 dic." at bounding box center [86, 37] width 73 height 15
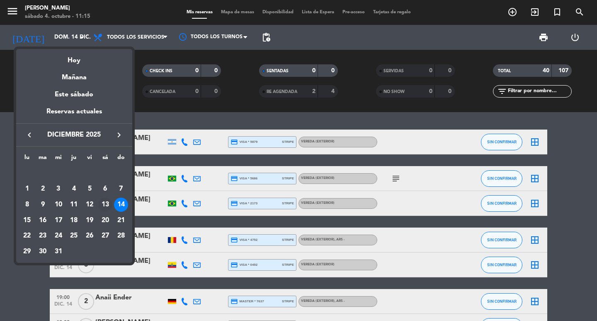
click at [110, 211] on div "13" at bounding box center [105, 204] width 14 height 14
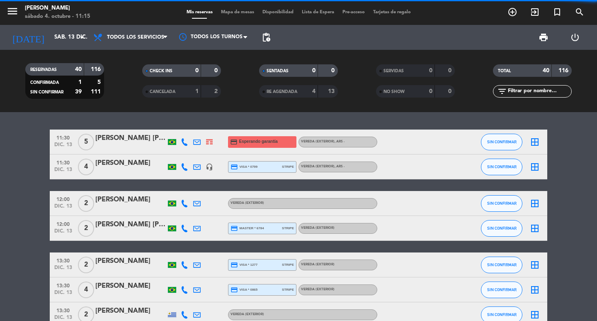
click at [270, 27] on div "pending_actions" at bounding box center [266, 37] width 17 height 25
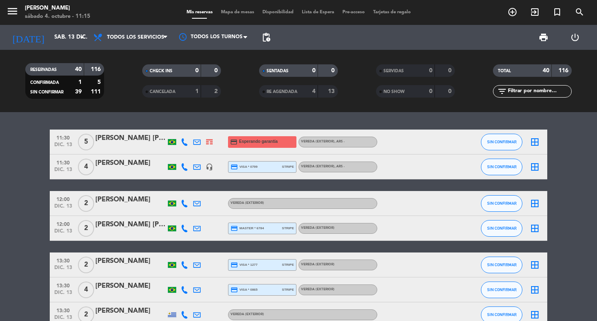
click at [267, 27] on div "pending_actions" at bounding box center [266, 37] width 17 height 25
click at [266, 36] on span "pending_actions" at bounding box center [266, 37] width 10 height 10
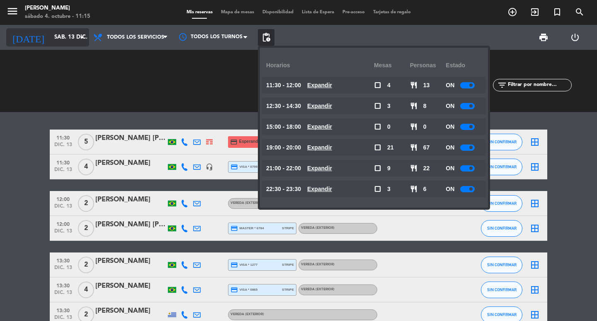
click at [50, 37] on input "sáb. 13 dic." at bounding box center [86, 37] width 73 height 15
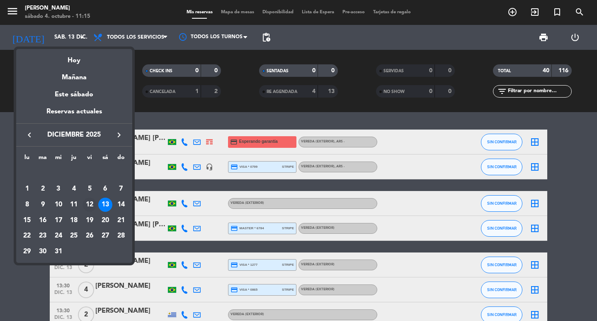
click at [90, 210] on div "12" at bounding box center [90, 204] width 14 height 14
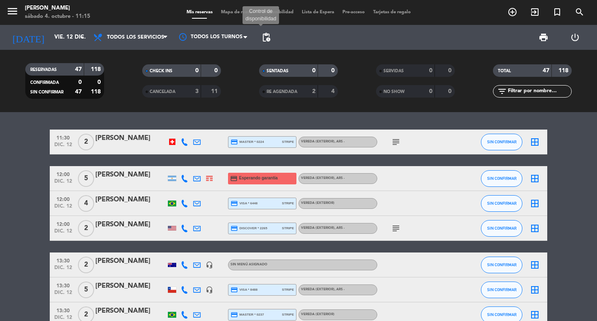
click at [266, 34] on span "pending_actions" at bounding box center [266, 37] width 10 height 10
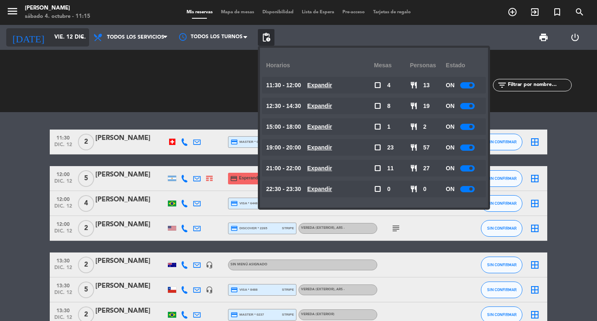
click at [50, 37] on input "vie. 12 dic." at bounding box center [86, 37] width 73 height 15
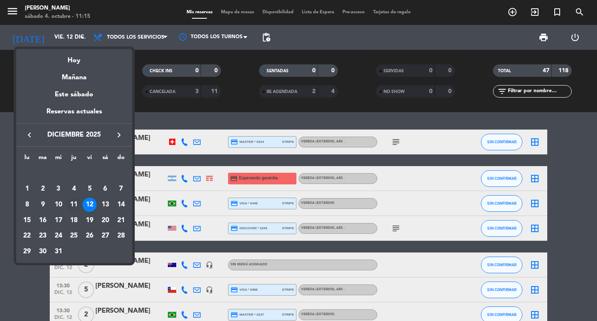
click at [75, 210] on div "11" at bounding box center [74, 204] width 14 height 14
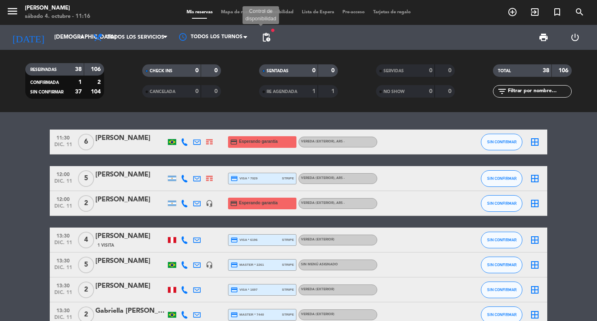
click at [268, 39] on span "pending_actions" at bounding box center [266, 37] width 10 height 10
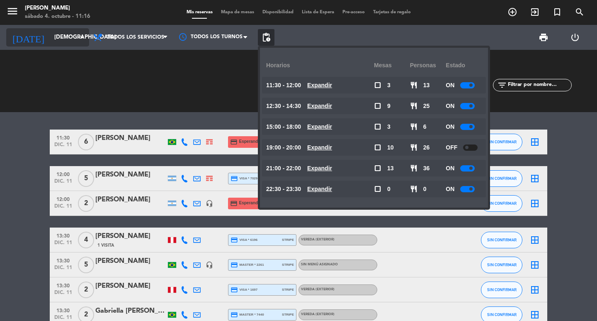
click at [82, 33] on icon "arrow_drop_down" at bounding box center [82, 37] width 10 height 10
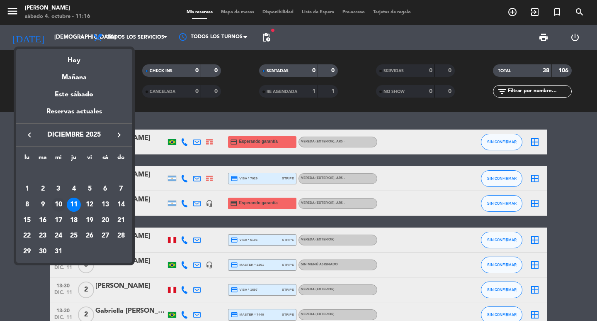
click at [61, 209] on div "10" at bounding box center [58, 204] width 14 height 14
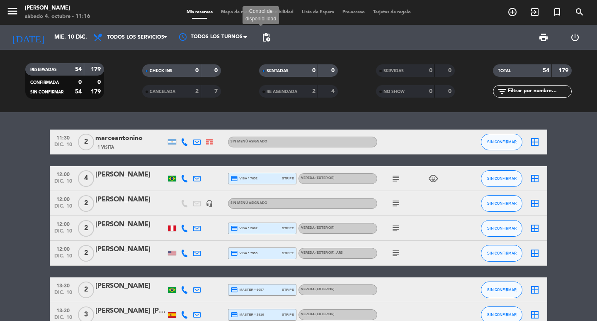
click at [268, 36] on span "pending_actions" at bounding box center [266, 37] width 10 height 10
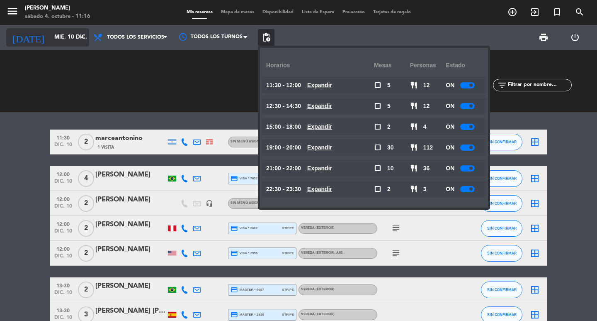
click at [50, 35] on input "mié. 10 dic." at bounding box center [86, 37] width 73 height 15
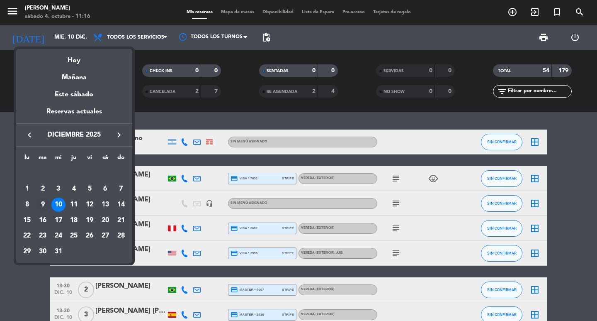
click at [41, 208] on div "9" at bounding box center [43, 204] width 14 height 14
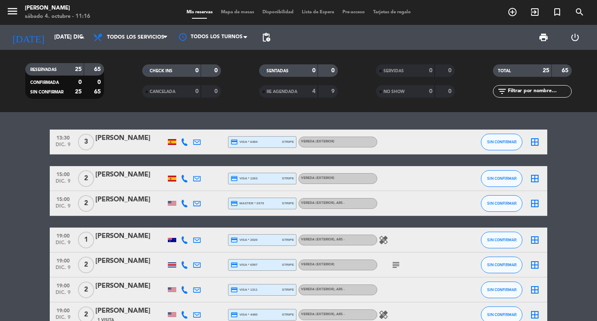
click at [268, 45] on span "pending_actions" at bounding box center [266, 37] width 17 height 17
click at [273, 38] on span "pending_actions" at bounding box center [266, 37] width 17 height 17
click at [271, 37] on span "pending_actions" at bounding box center [266, 37] width 10 height 10
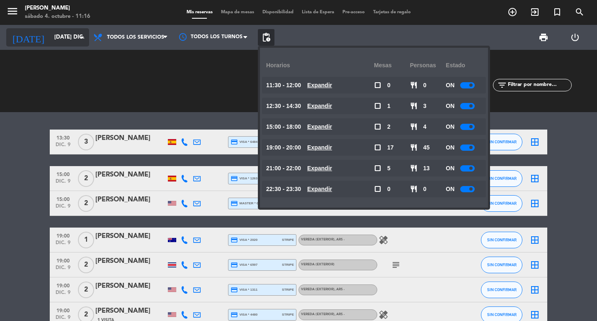
click at [56, 38] on input "[DATE] dic." at bounding box center [86, 37] width 73 height 15
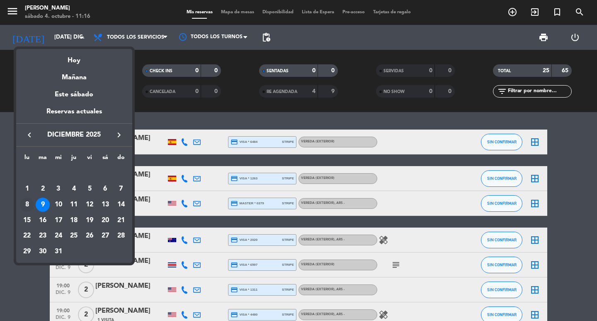
click at [27, 207] on div "8" at bounding box center [27, 204] width 14 height 14
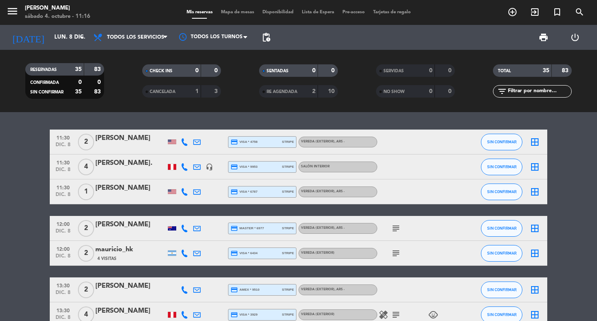
click at [273, 39] on span "pending_actions" at bounding box center [266, 37] width 17 height 17
click at [267, 36] on span "pending_actions" at bounding box center [266, 37] width 10 height 10
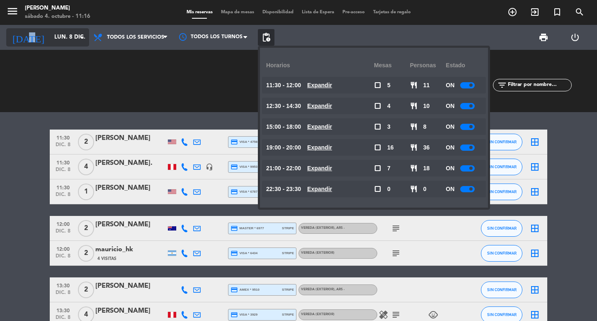
click at [20, 32] on icon "[DATE]" at bounding box center [28, 37] width 44 height 18
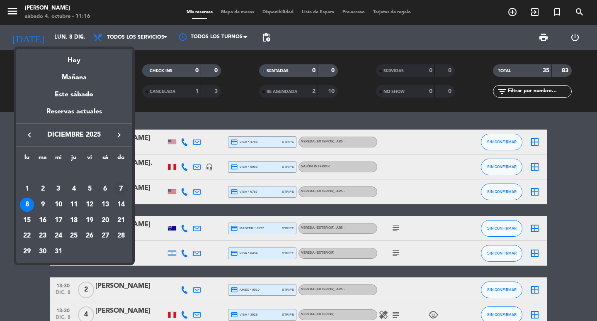
click at [118, 197] on td "7" at bounding box center [121, 189] width 16 height 16
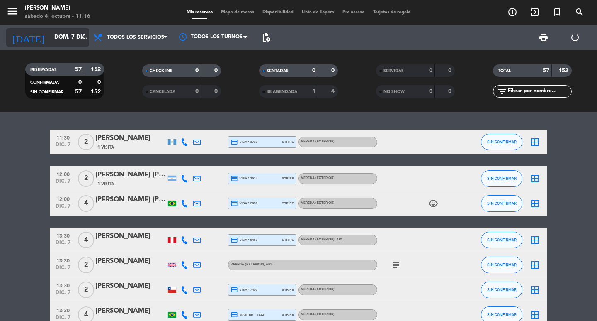
click at [50, 35] on input "dom. 7 dic." at bounding box center [86, 37] width 73 height 15
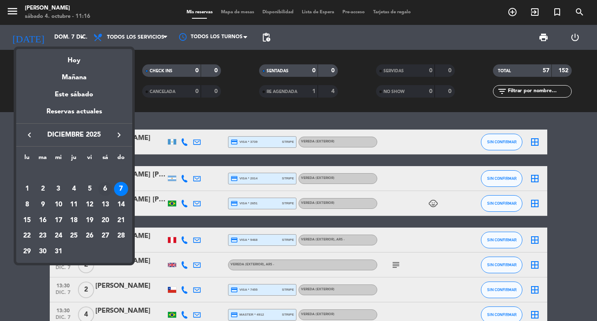
click at [105, 194] on div "6" at bounding box center [105, 189] width 14 height 14
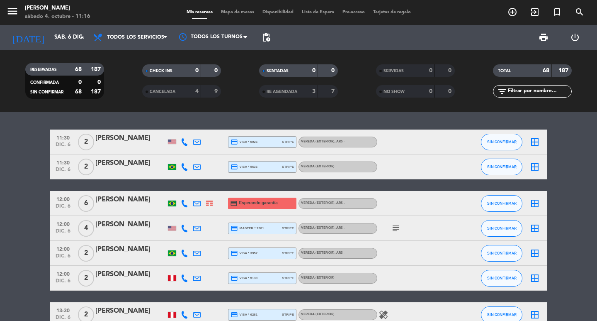
click at [273, 36] on span "pending_actions" at bounding box center [266, 37] width 17 height 17
click at [267, 38] on span "pending_actions" at bounding box center [266, 37] width 10 height 10
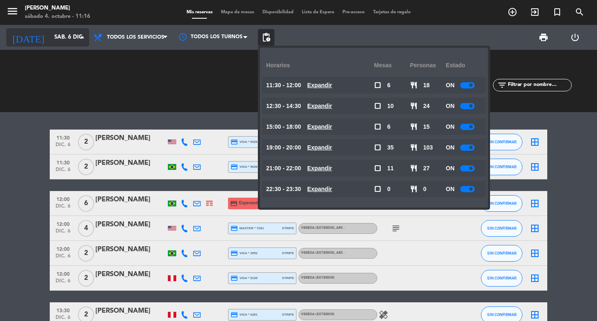
click at [56, 37] on input "sáb. 6 dic." at bounding box center [86, 37] width 73 height 15
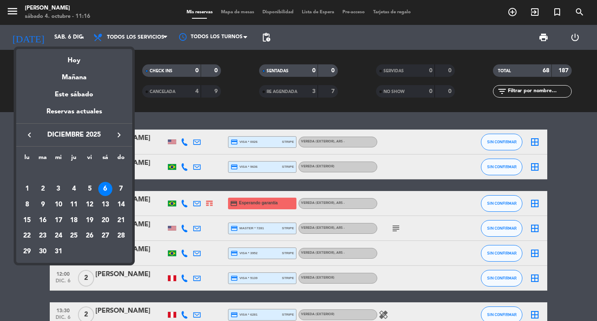
click at [95, 192] on div "5" at bounding box center [90, 189] width 14 height 14
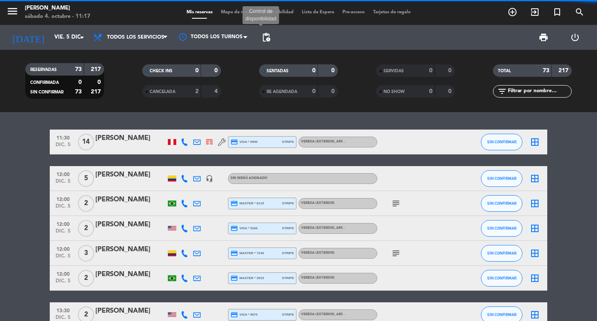
click at [271, 39] on span "pending_actions" at bounding box center [266, 37] width 10 height 10
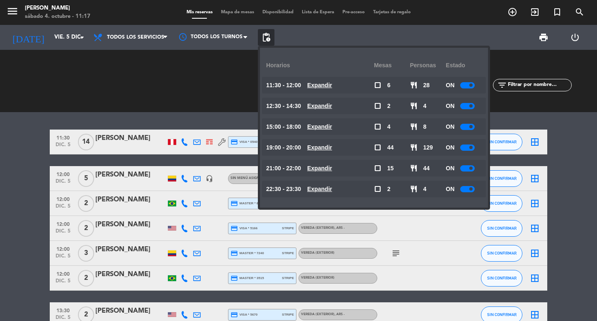
click at [268, 39] on span "pending_actions" at bounding box center [266, 37] width 10 height 10
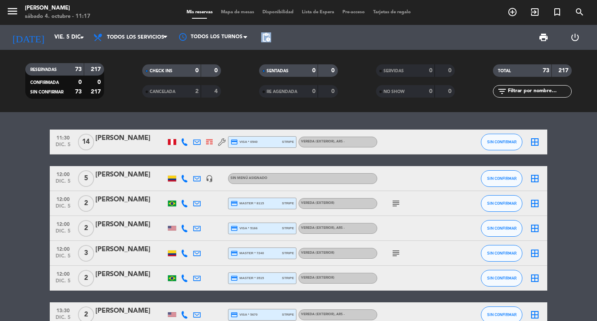
click at [268, 39] on span "pending_actions" at bounding box center [266, 37] width 10 height 10
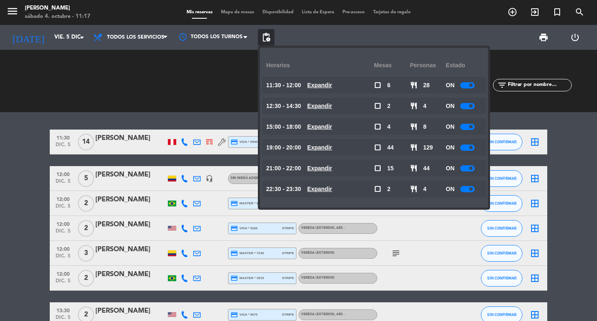
click at [474, 147] on div at bounding box center [467, 147] width 15 height 6
click at [49, 29] on div "[DATE] vie. 5 dic. arrow_drop_down" at bounding box center [47, 37] width 83 height 18
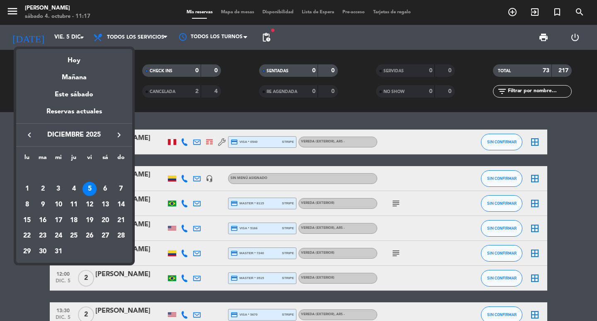
click at [70, 192] on div "4" at bounding box center [74, 189] width 14 height 14
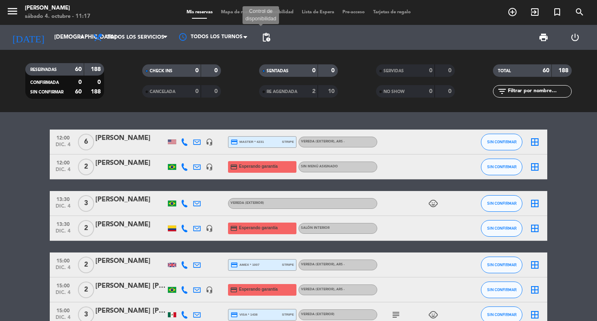
click at [269, 41] on span "pending_actions" at bounding box center [266, 37] width 10 height 10
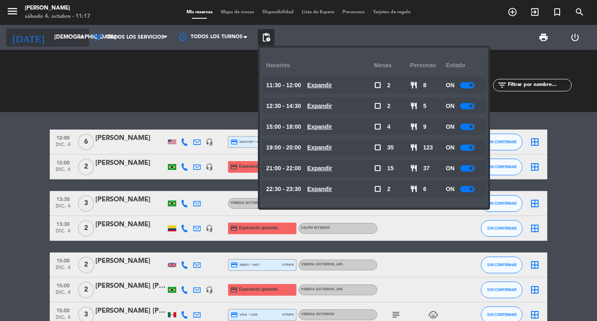
click at [50, 38] on input "[DEMOGRAPHIC_DATA] 4 dic." at bounding box center [86, 37] width 73 height 15
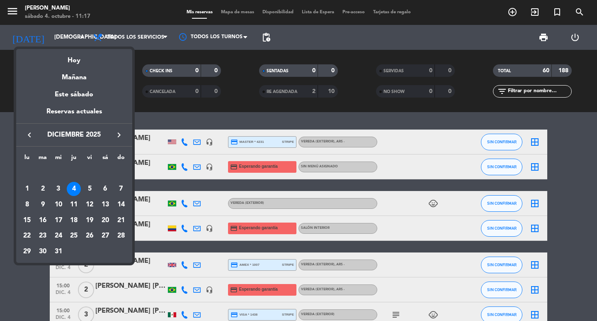
click at [59, 193] on div "3" at bounding box center [58, 189] width 14 height 14
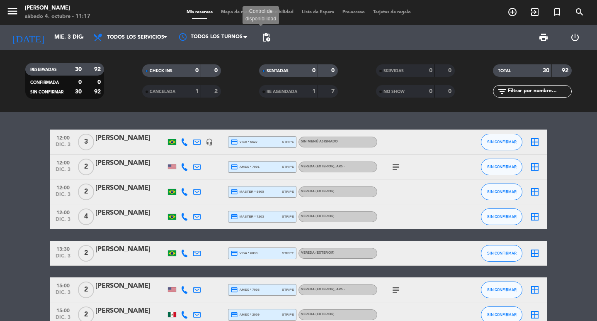
click at [265, 37] on span "pending_actions" at bounding box center [266, 37] width 10 height 10
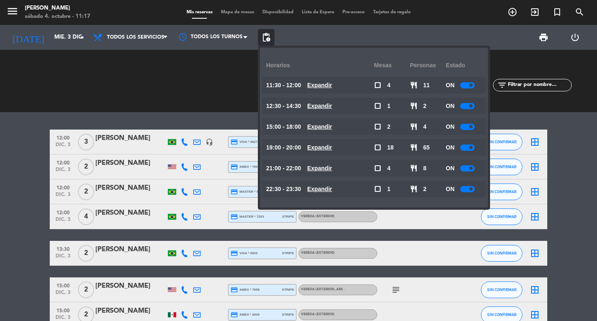
click at [265, 37] on span "pending_actions" at bounding box center [266, 37] width 10 height 10
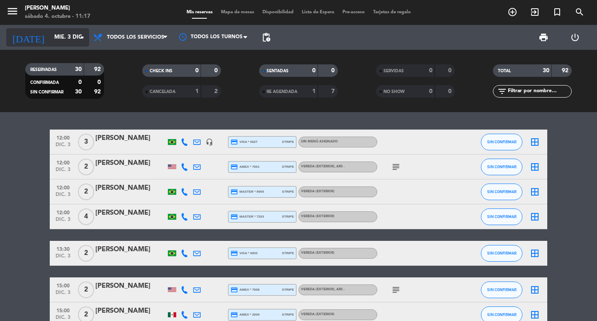
drag, startPoint x: 21, startPoint y: 46, endPoint x: 37, endPoint y: 34, distance: 20.7
click at [21, 47] on div "[DATE] mié. 3 dic. arrow_drop_down" at bounding box center [47, 37] width 83 height 25
click at [50, 31] on input "mié. 3 dic." at bounding box center [86, 37] width 73 height 15
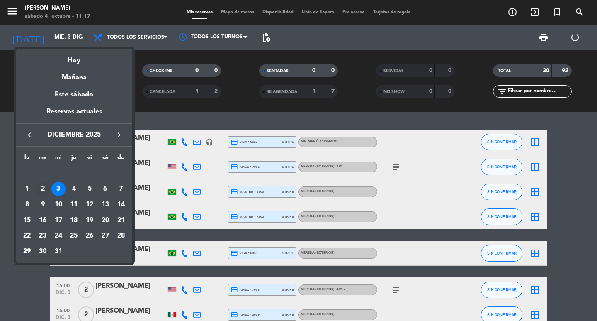
click at [47, 190] on div "2" at bounding box center [43, 189] width 14 height 14
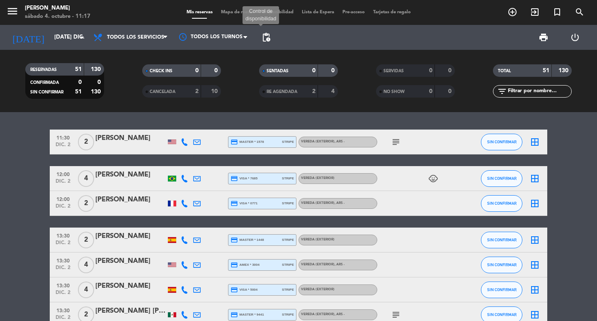
click at [267, 42] on span "pending_actions" at bounding box center [266, 37] width 10 height 10
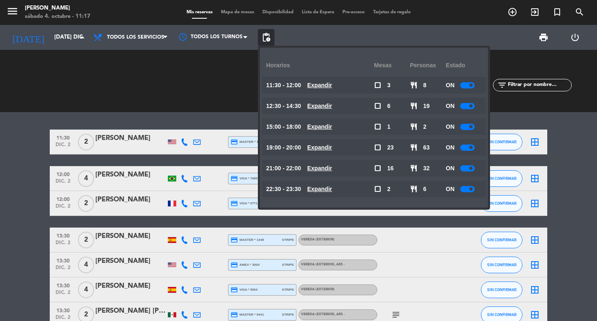
click at [267, 42] on span "pending_actions" at bounding box center [266, 37] width 10 height 10
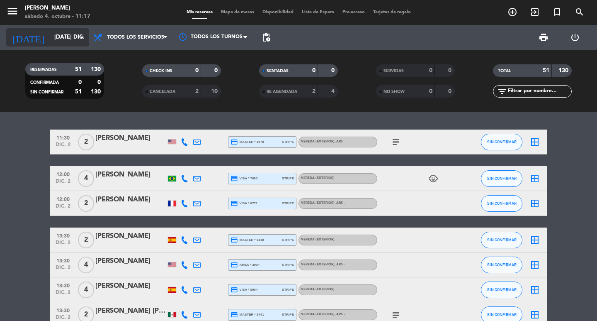
click at [50, 32] on input "[DATE] dic." at bounding box center [86, 37] width 73 height 15
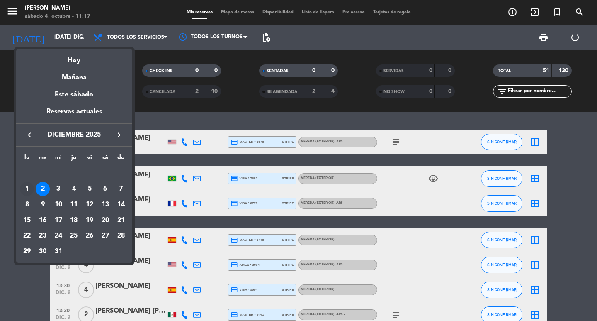
click at [24, 186] on div "1" at bounding box center [27, 189] width 14 height 14
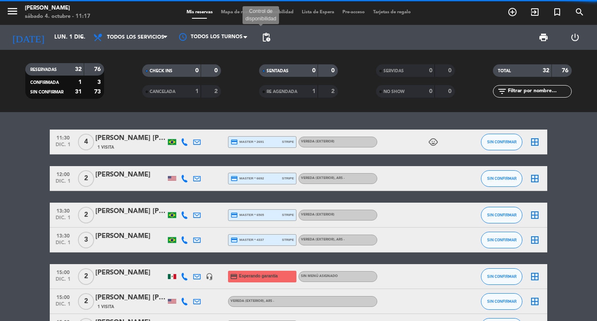
click at [270, 40] on span "pending_actions" at bounding box center [266, 37] width 10 height 10
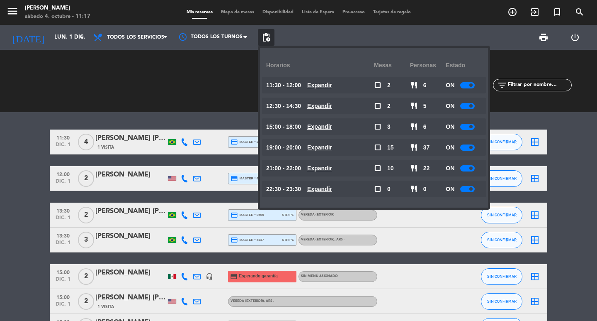
click at [270, 40] on span "pending_actions" at bounding box center [266, 37] width 10 height 10
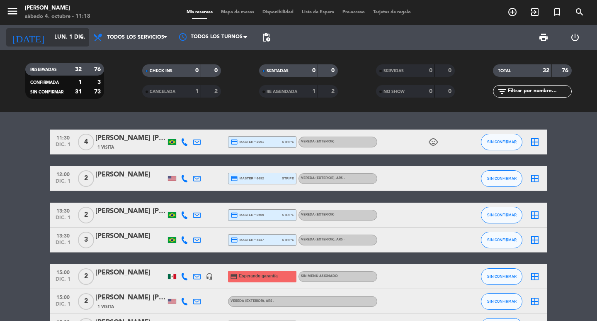
click at [71, 34] on input "lun. 1 dic." at bounding box center [86, 37] width 73 height 15
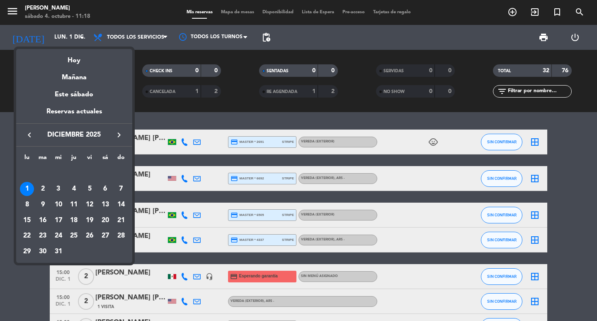
click at [32, 132] on icon "keyboard_arrow_left" at bounding box center [29, 135] width 10 height 10
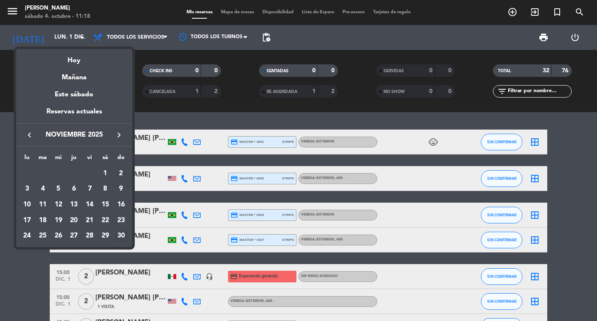
click at [122, 234] on div "30" at bounding box center [121, 236] width 14 height 14
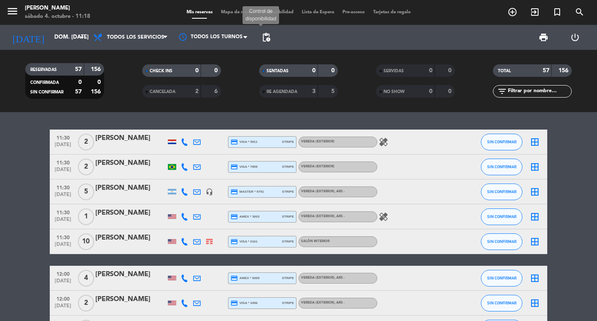
click at [270, 38] on span "pending_actions" at bounding box center [266, 37] width 10 height 10
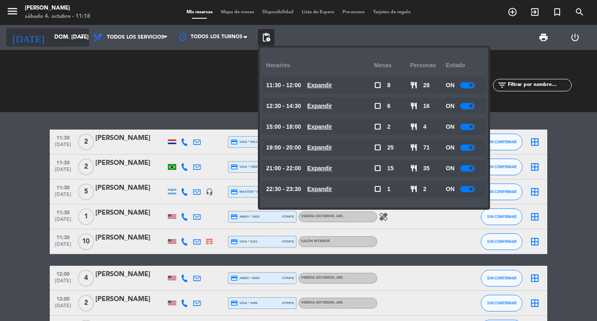
click at [50, 33] on input "dom. [DATE]" at bounding box center [86, 37] width 73 height 15
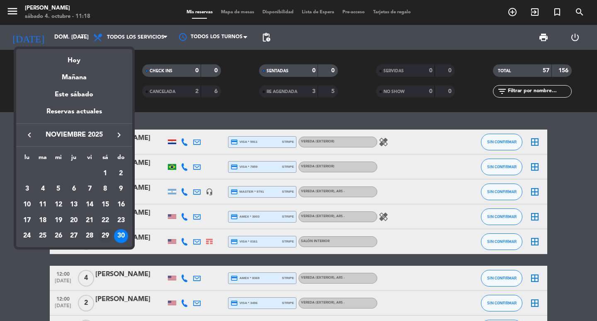
click at [103, 239] on div "29" at bounding box center [105, 236] width 14 height 14
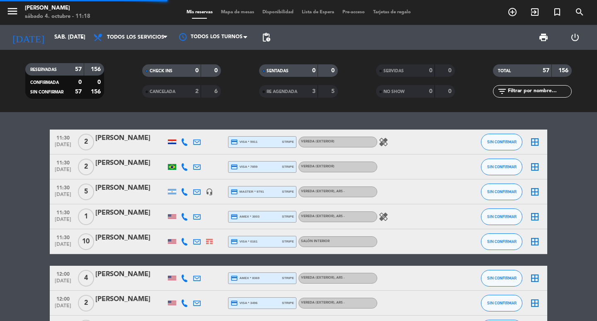
click at [261, 38] on span "pending_actions" at bounding box center [266, 37] width 17 height 17
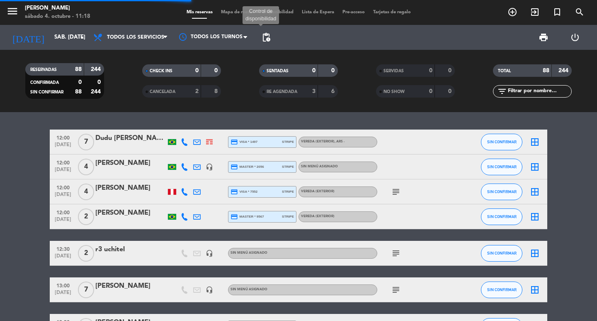
click at [267, 42] on span "pending_actions" at bounding box center [266, 37] width 10 height 10
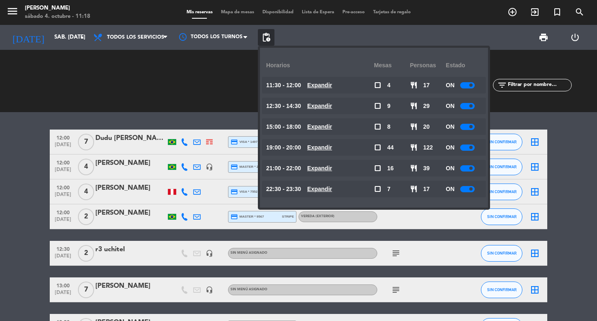
click at [267, 42] on span "pending_actions" at bounding box center [266, 37] width 10 height 10
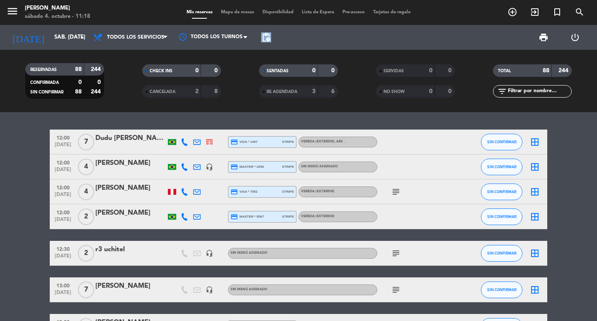
click at [267, 42] on span "pending_actions" at bounding box center [266, 37] width 10 height 10
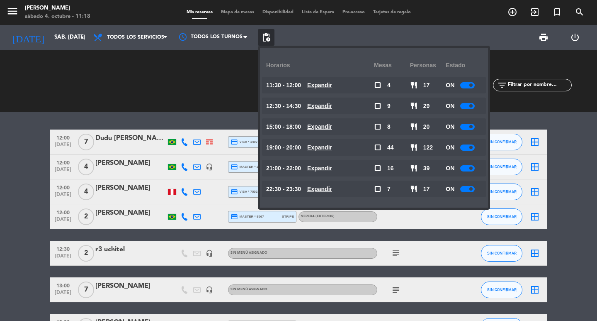
click at [466, 145] on div "ON" at bounding box center [464, 147] width 36 height 17
click at [472, 148] on div at bounding box center [467, 147] width 15 height 6
click at [53, 27] on div "[DATE] sáb. [DATE] arrow_drop_down" at bounding box center [47, 37] width 83 height 25
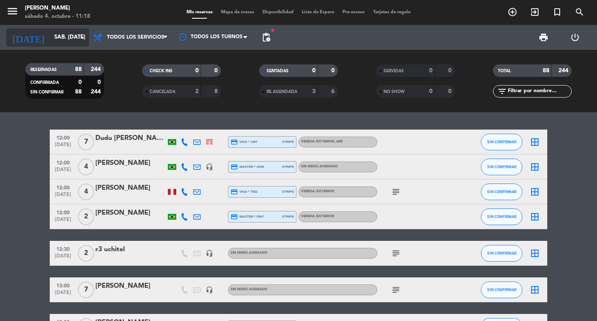
click at [58, 32] on input "sáb. [DATE]" at bounding box center [86, 37] width 73 height 15
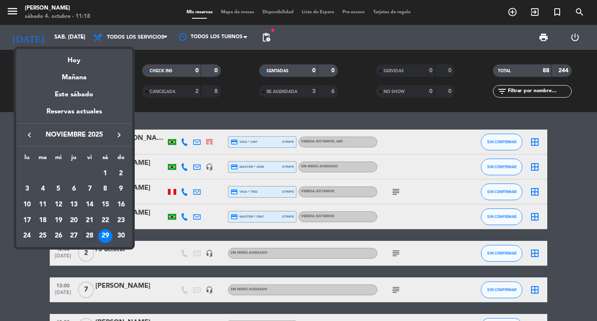
click at [90, 240] on div "28" at bounding box center [90, 236] width 14 height 14
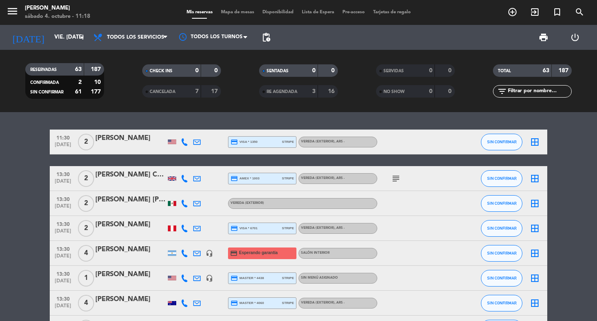
click at [268, 31] on span "pending_actions" at bounding box center [266, 37] width 17 height 17
click at [266, 37] on span "pending_actions" at bounding box center [266, 37] width 10 height 10
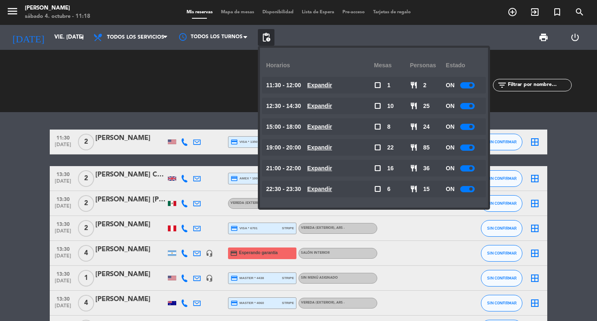
click at [50, 48] on div "[DATE] vie. [DATE] arrow_drop_down" at bounding box center [47, 37] width 83 height 25
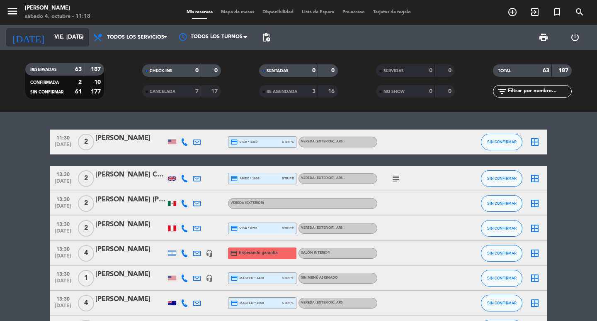
click at [56, 41] on input "vie. [DATE]" at bounding box center [86, 37] width 73 height 15
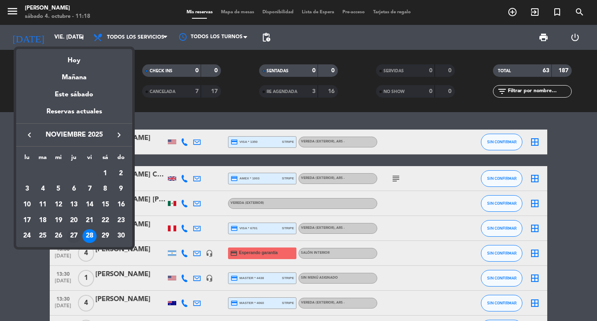
click at [75, 240] on div "27" at bounding box center [74, 236] width 14 height 14
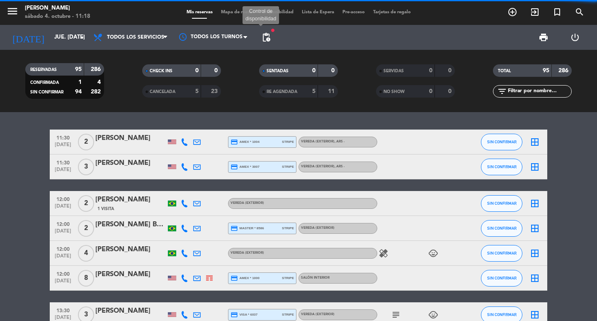
click at [266, 37] on span "pending_actions" at bounding box center [266, 37] width 10 height 10
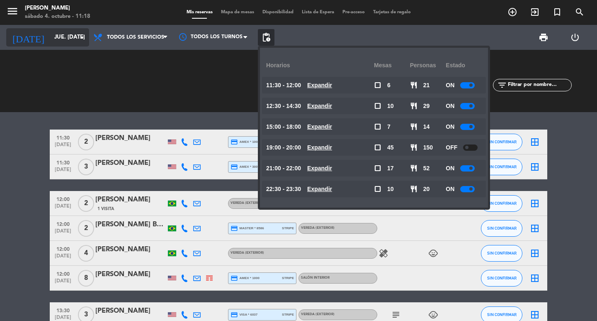
click at [68, 38] on input "jue. [DATE]" at bounding box center [86, 37] width 73 height 15
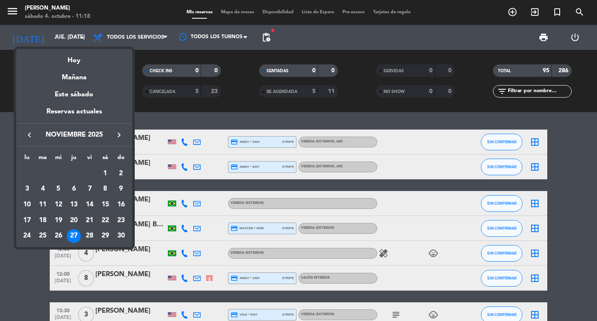
click at [59, 237] on div "26" at bounding box center [58, 236] width 14 height 14
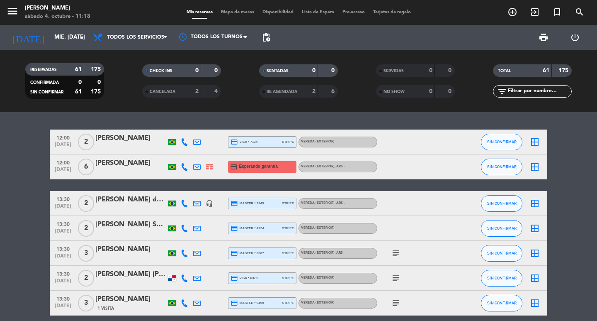
click at [273, 41] on span "pending_actions" at bounding box center [266, 37] width 17 height 17
click at [259, 36] on span "pending_actions Control de disponibilidad" at bounding box center [266, 37] width 17 height 17
click at [266, 36] on span "pending_actions" at bounding box center [266, 37] width 10 height 10
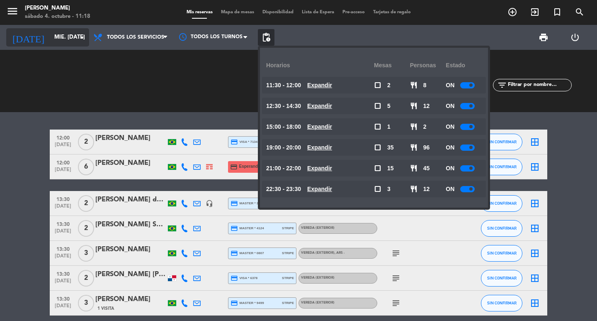
click at [51, 34] on input "mié. [DATE]" at bounding box center [86, 37] width 73 height 15
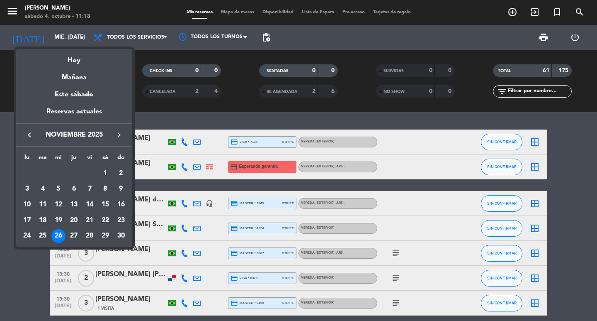
click at [44, 234] on div "25" at bounding box center [43, 236] width 14 height 14
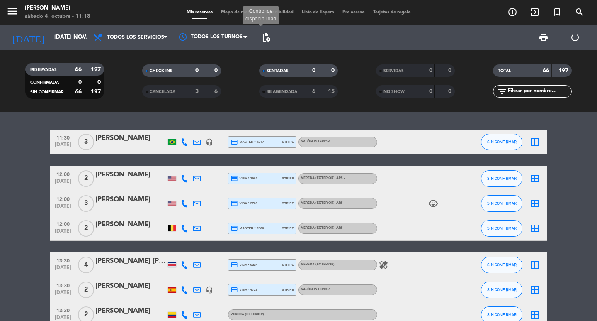
click at [270, 35] on span "pending_actions" at bounding box center [266, 37] width 10 height 10
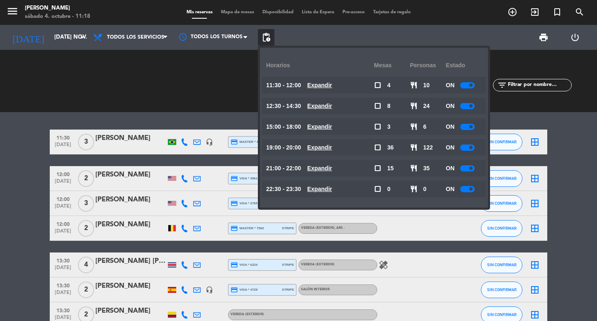
click at [270, 35] on span "pending_actions" at bounding box center [266, 37] width 10 height 10
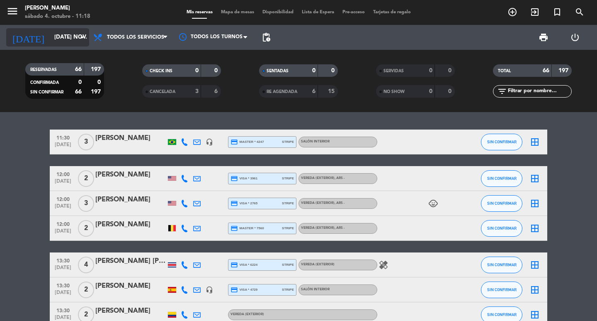
click at [80, 33] on icon "arrow_drop_down" at bounding box center [82, 37] width 10 height 10
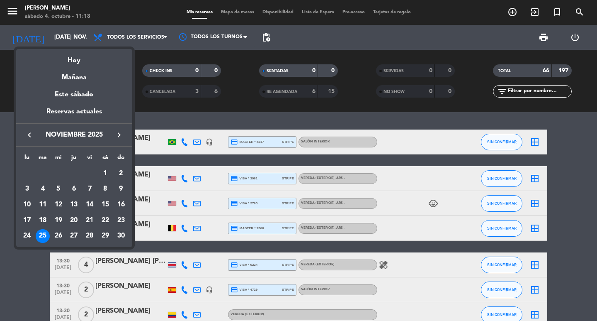
click at [23, 235] on div "24" at bounding box center [27, 236] width 14 height 14
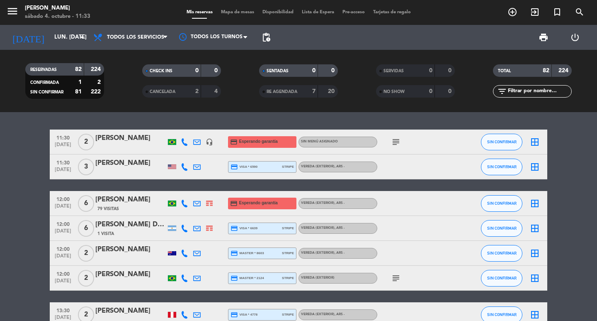
click at [63, 49] on div "[DATE] lun. [DATE] arrow_drop_down" at bounding box center [47, 37] width 83 height 25
click at [64, 41] on input "lun. [DATE]" at bounding box center [86, 37] width 73 height 15
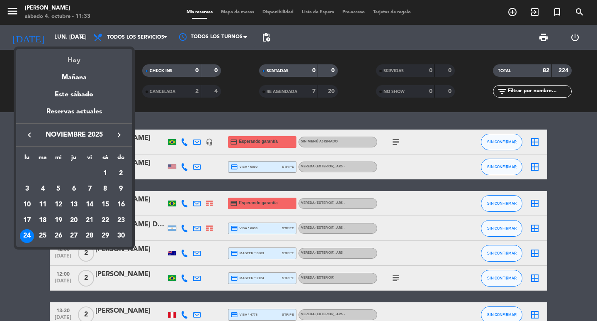
click at [72, 59] on div "Hoy" at bounding box center [74, 57] width 116 height 17
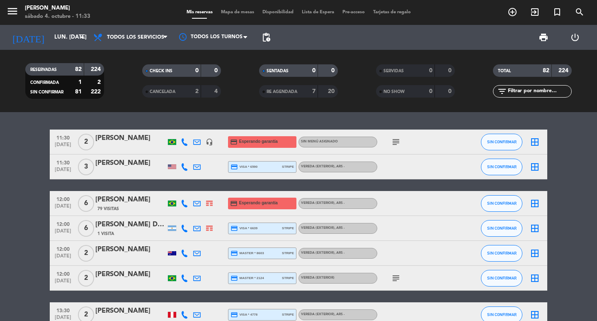
type input "sáb. [DATE]"
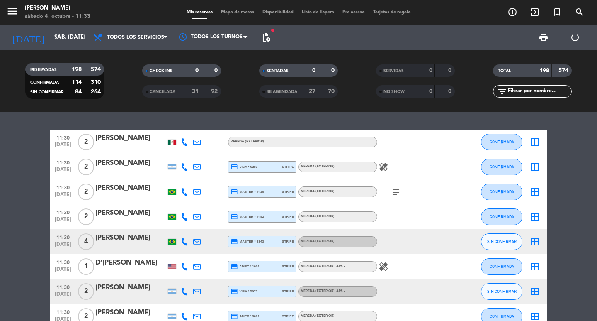
click at [194, 93] on strong "31" at bounding box center [195, 91] width 7 height 6
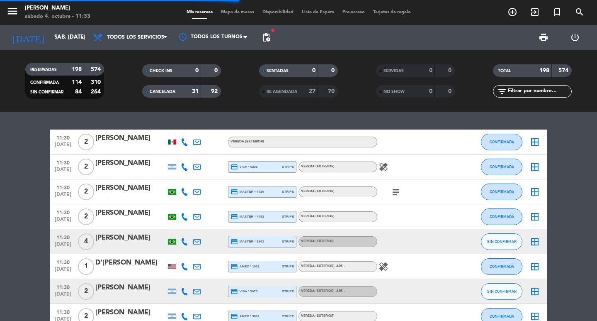
click at [544, 89] on input "text" at bounding box center [539, 91] width 64 height 9
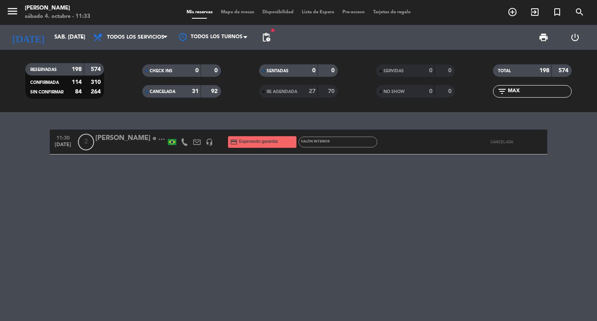
type input "MAX"
click at [147, 149] on div at bounding box center [130, 147] width 71 height 7
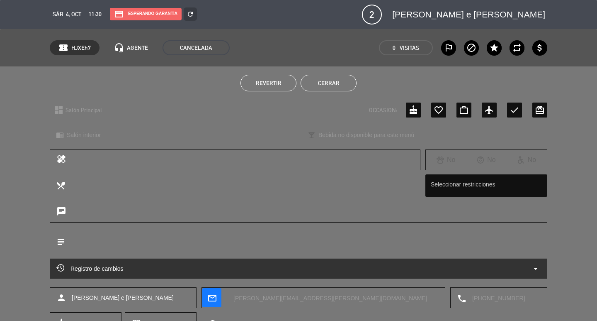
scroll to position [64, 0]
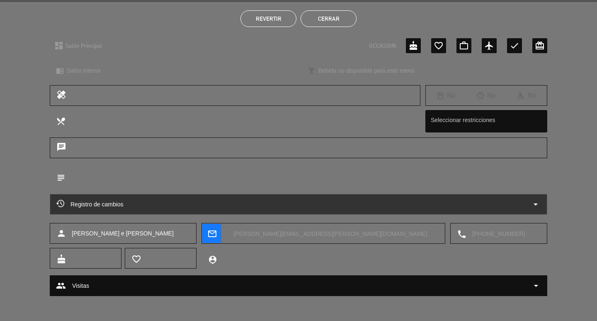
click at [538, 205] on icon "arrow_drop_down" at bounding box center [536, 204] width 10 height 10
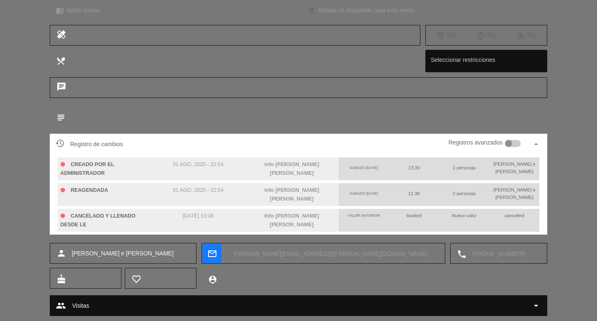
scroll to position [0, 0]
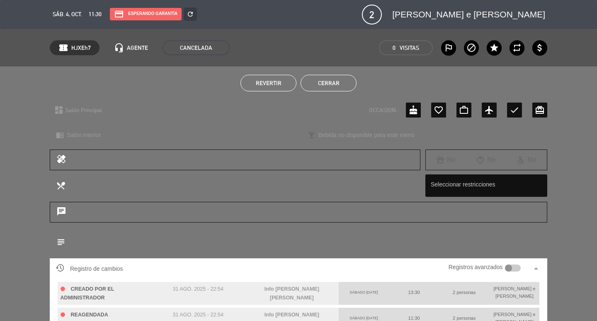
click at [339, 76] on button "Cerrar" at bounding box center [329, 83] width 56 height 17
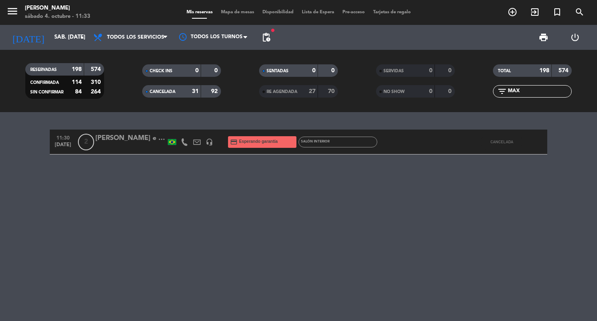
drag, startPoint x: 536, startPoint y: 90, endPoint x: 482, endPoint y: 97, distance: 54.0
click at [482, 97] on div "filter_list MAX" at bounding box center [532, 91] width 117 height 12
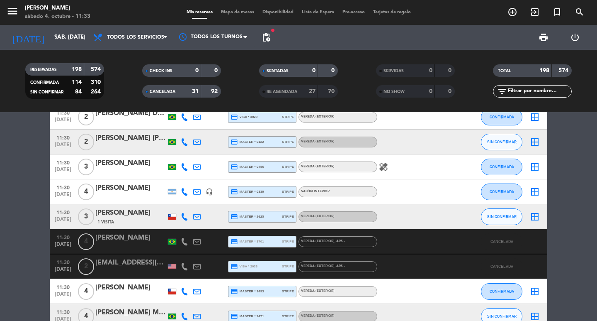
scroll to position [456, 0]
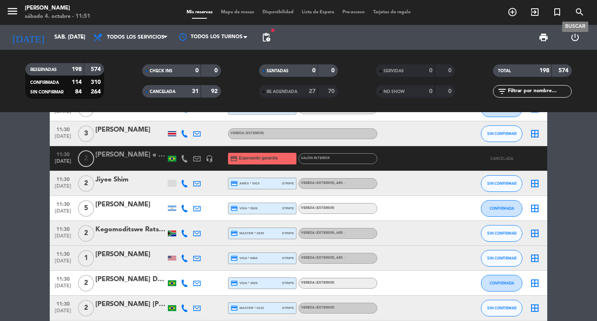
click at [586, 10] on span "search" at bounding box center [580, 12] width 22 height 14
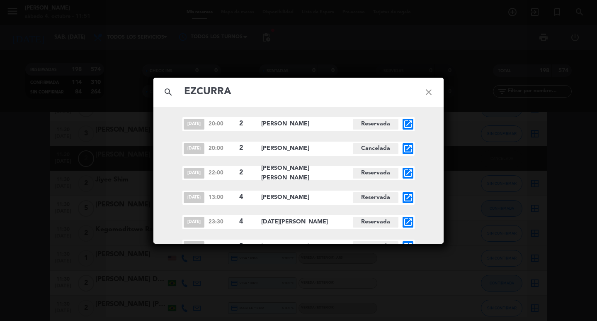
scroll to position [157, 0]
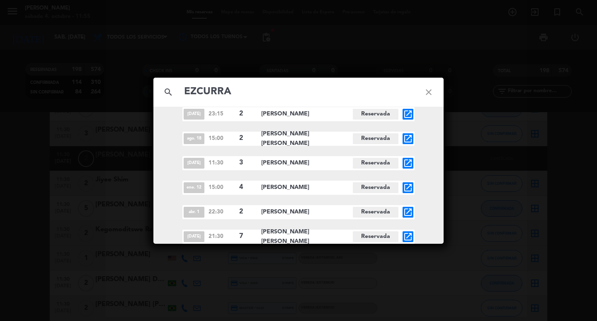
click at [186, 95] on input "EZCURRA" at bounding box center [298, 91] width 231 height 17
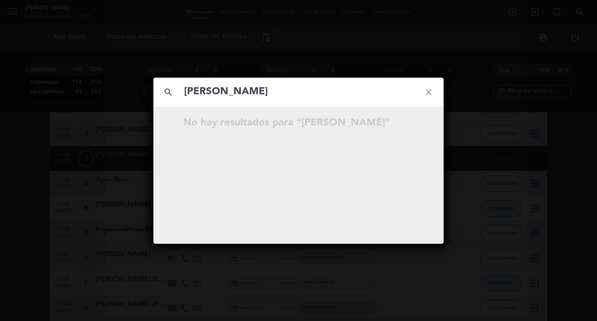
type input "[PERSON_NAME]"
drag, startPoint x: 331, startPoint y: 87, endPoint x: 180, endPoint y: 78, distance: 152.1
click at [181, 77] on div "search [PERSON_NAME] close No hay resultados para "[PERSON_NAME]"" at bounding box center [298, 160] width 597 height 321
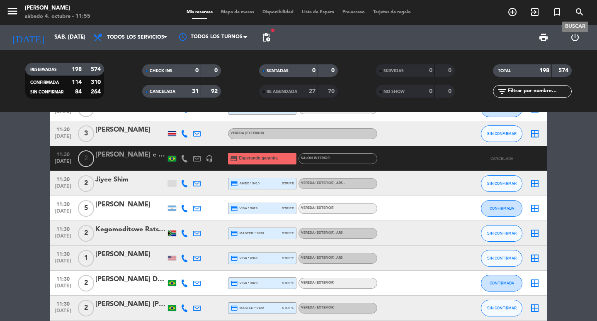
click at [580, 5] on span "search" at bounding box center [580, 12] width 22 height 14
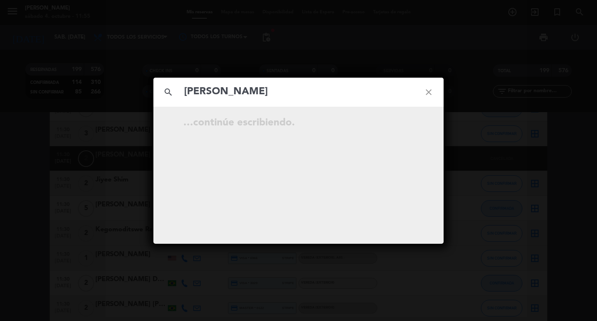
click at [239, 92] on input "[PERSON_NAME]" at bounding box center [298, 91] width 231 height 17
click at [239, 91] on input "[PERSON_NAME]" at bounding box center [298, 91] width 231 height 17
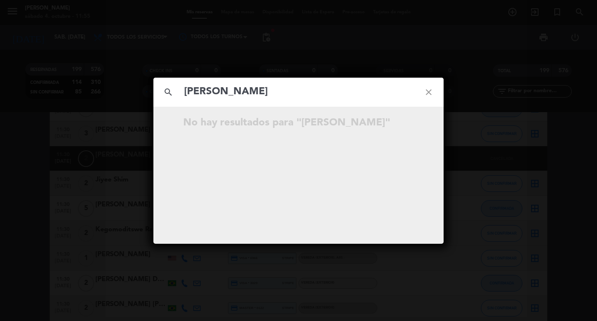
type input "[PERSON_NAME]"
click at [487, 61] on div "search [PERSON_NAME] close No hay resultados para "[PERSON_NAME]"" at bounding box center [298, 160] width 597 height 321
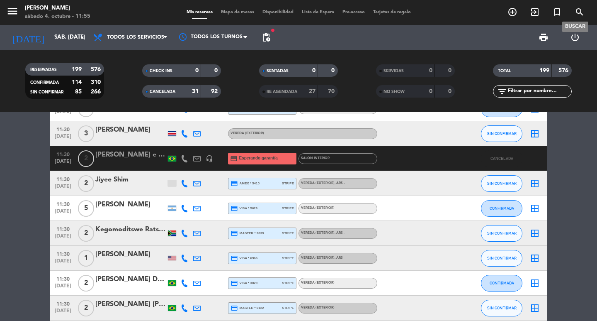
click at [582, 17] on icon "search" at bounding box center [580, 12] width 10 height 10
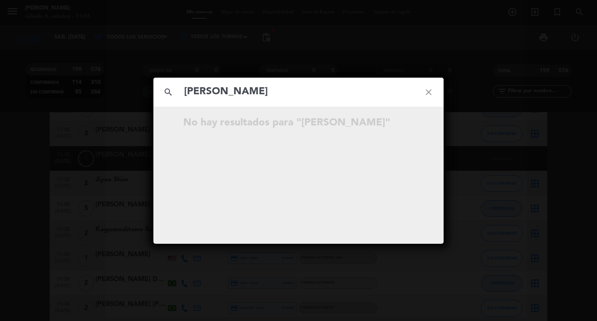
type input "[PERSON_NAME]"
click at [73, 145] on div "search [PERSON_NAME] close No hay resultados para "[PERSON_NAME]"" at bounding box center [298, 160] width 597 height 321
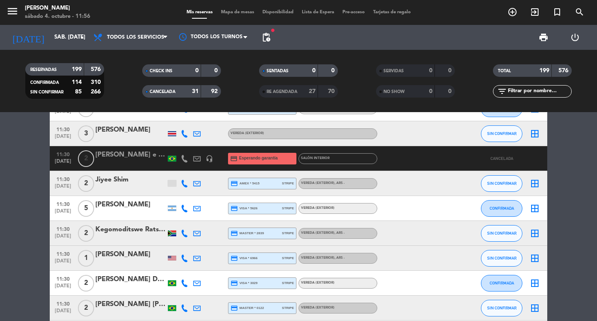
scroll to position [290, 0]
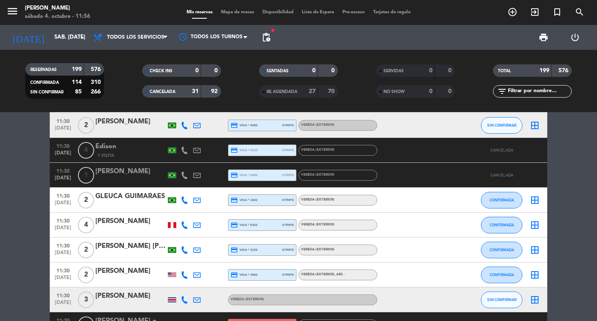
click at [520, 90] on input "text" at bounding box center [539, 91] width 64 height 9
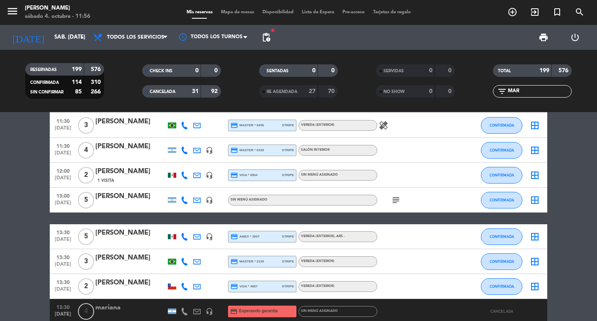
scroll to position [0, 0]
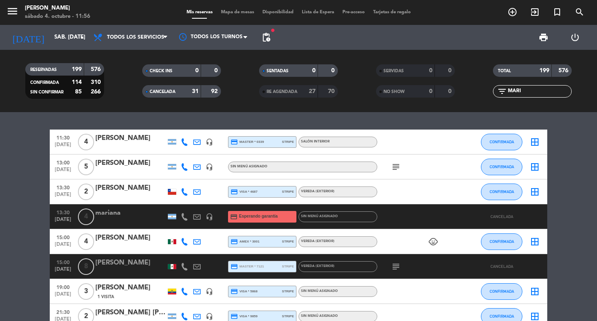
type input "MARI"
click at [195, 218] on icon at bounding box center [196, 216] width 7 height 7
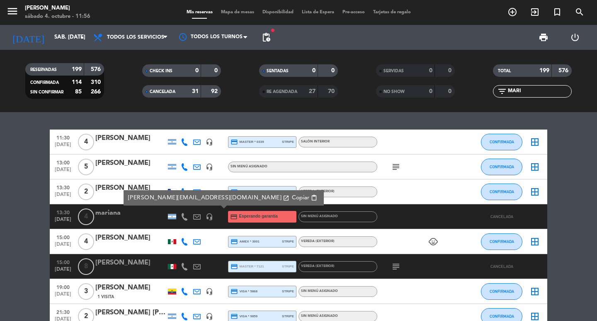
click at [59, 221] on span "[DATE]" at bounding box center [63, 222] width 21 height 10
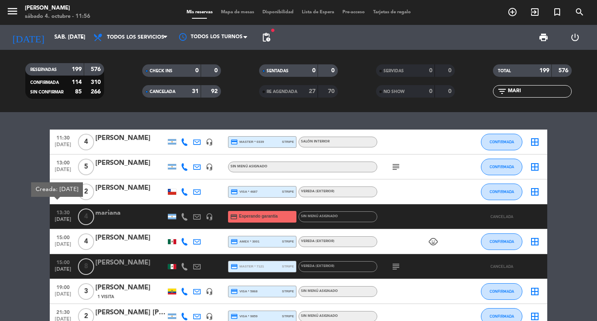
click at [119, 218] on div "mariana" at bounding box center [130, 212] width 71 height 11
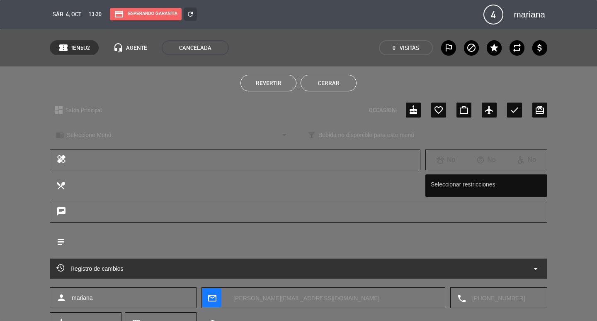
scroll to position [64, 0]
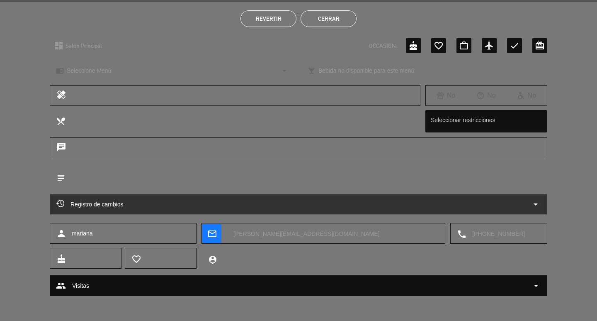
click at [534, 195] on div "Registro de cambios arrow_drop_down" at bounding box center [299, 204] width 498 height 21
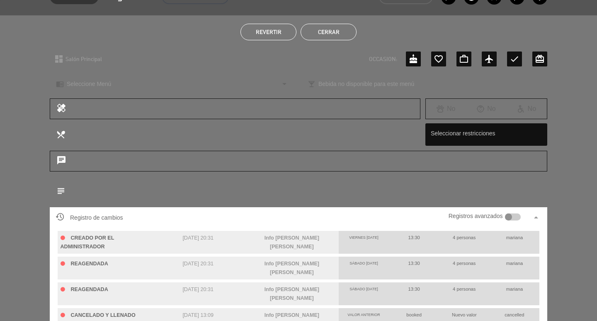
scroll to position [0, 0]
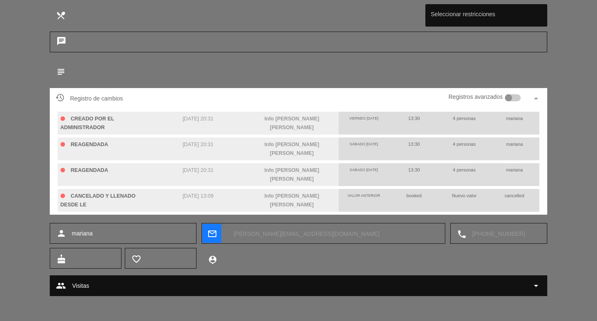
click at [473, 236] on textarea at bounding box center [503, 233] width 75 height 21
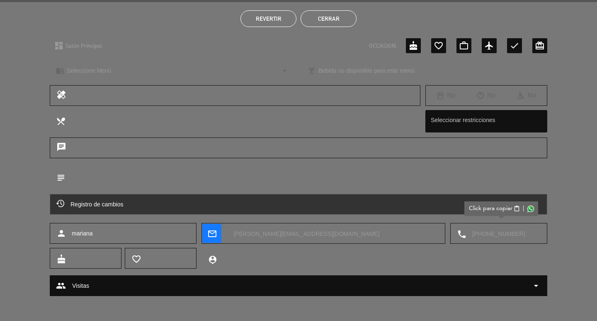
scroll to position [64, 0]
click at [324, 18] on button "Cerrar" at bounding box center [329, 18] width 56 height 17
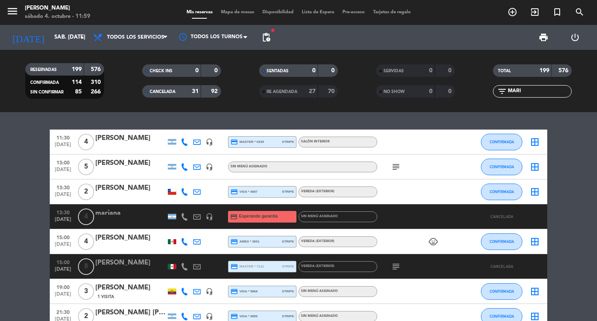
click at [120, 218] on div "mariana" at bounding box center [130, 212] width 71 height 11
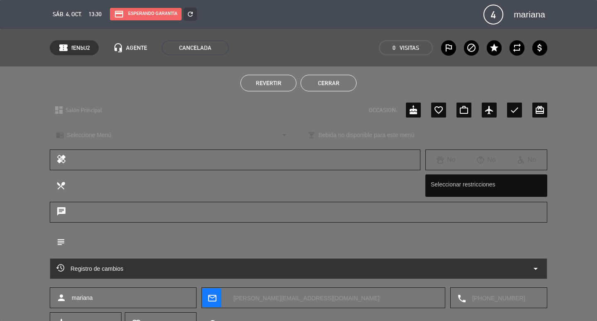
click at [341, 85] on button "Cerrar" at bounding box center [329, 83] width 56 height 17
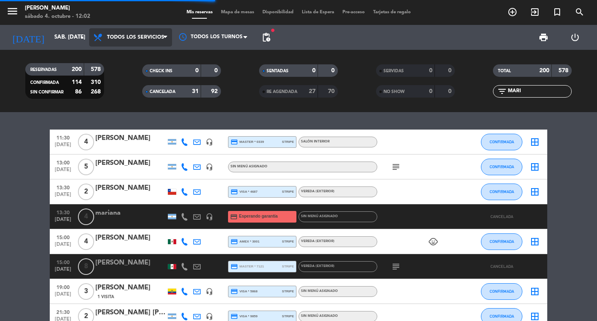
click at [116, 43] on span "Todos los servicios" at bounding box center [130, 37] width 83 height 18
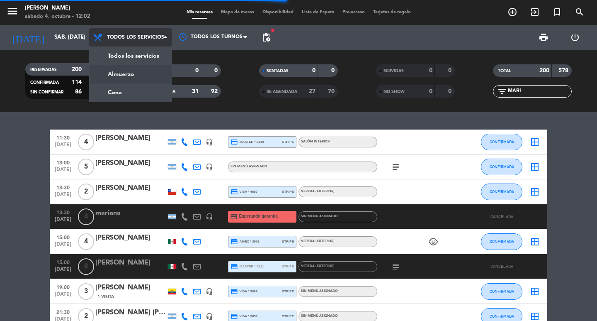
click at [131, 74] on div "menu [PERSON_NAME] 4. octubre - 12:02 Mis reservas Mapa de mesas Disponibilidad…" at bounding box center [298, 56] width 597 height 112
